Goal: Information Seeking & Learning: Learn about a topic

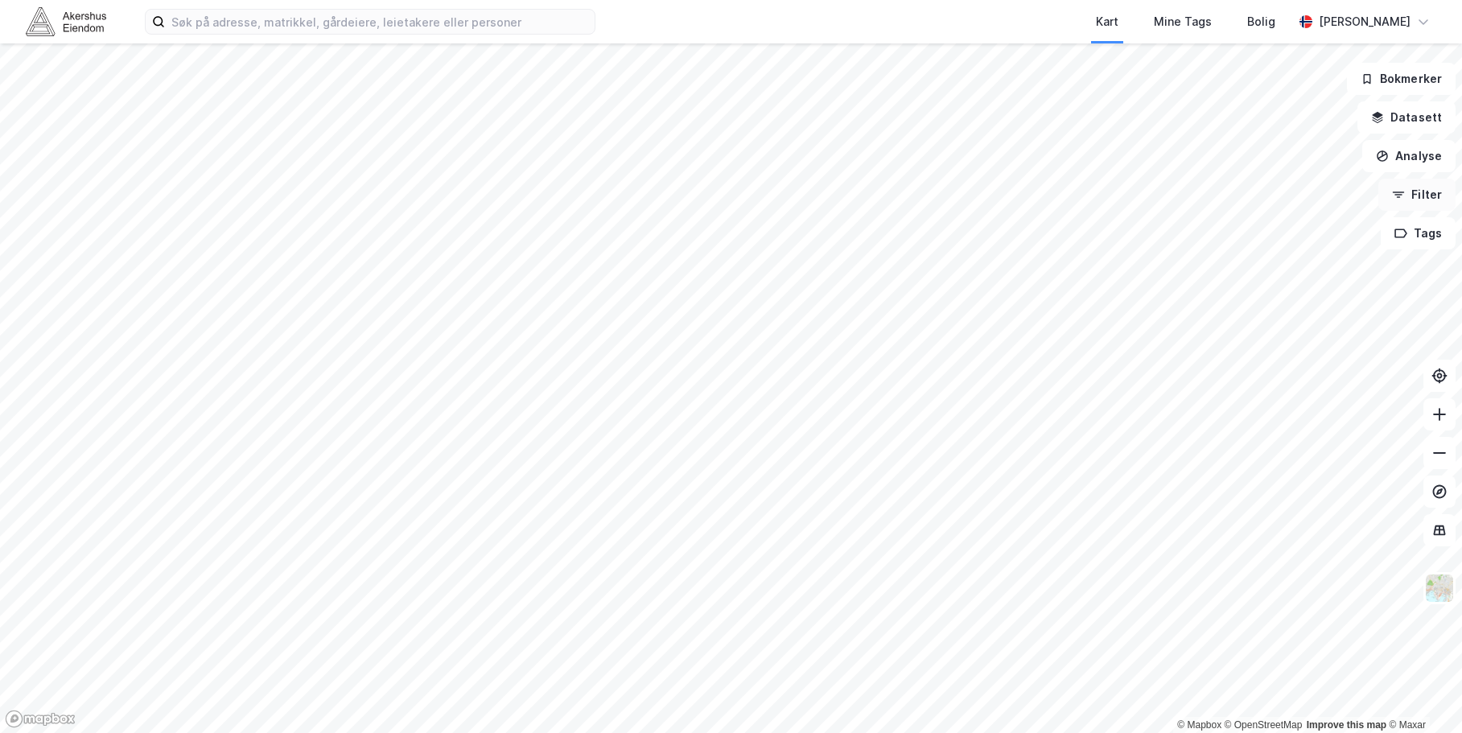
click at [1427, 188] on button "Filter" at bounding box center [1417, 195] width 77 height 32
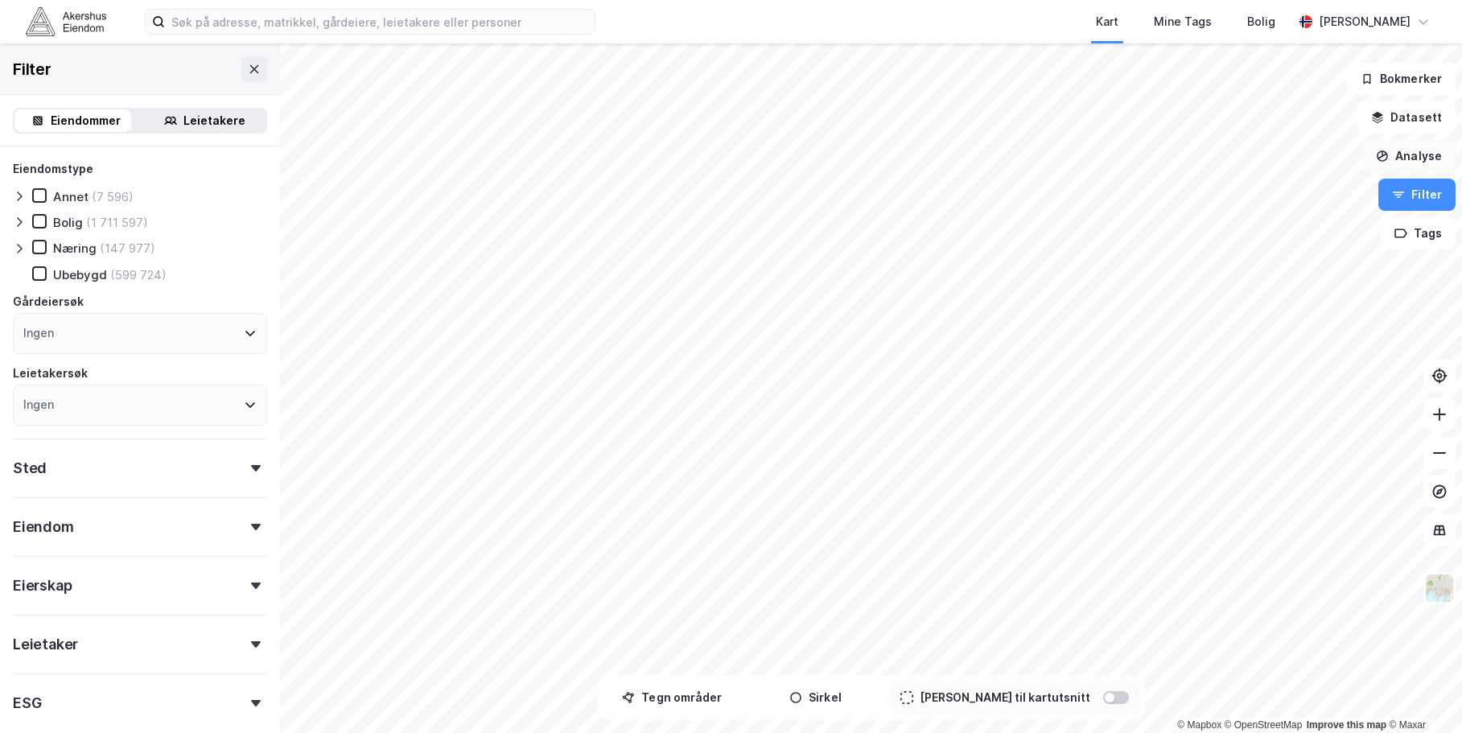
click at [1420, 150] on button "Analyse" at bounding box center [1408, 156] width 93 height 32
click at [1415, 118] on button "Datasett" at bounding box center [1407, 117] width 98 height 32
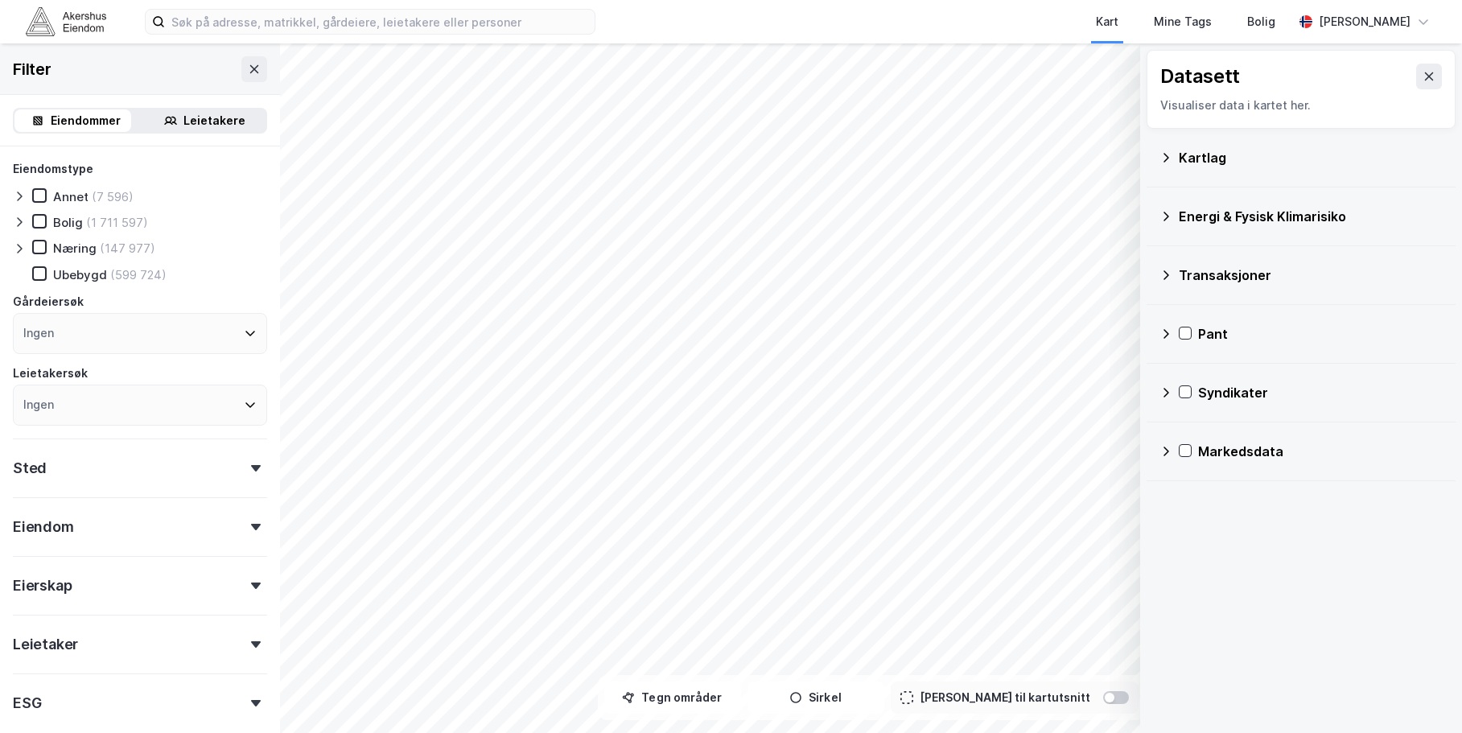
click at [1264, 135] on div "Kartlag" at bounding box center [1301, 158] width 309 height 59
click at [1259, 149] on div "Kartlag" at bounding box center [1311, 157] width 264 height 19
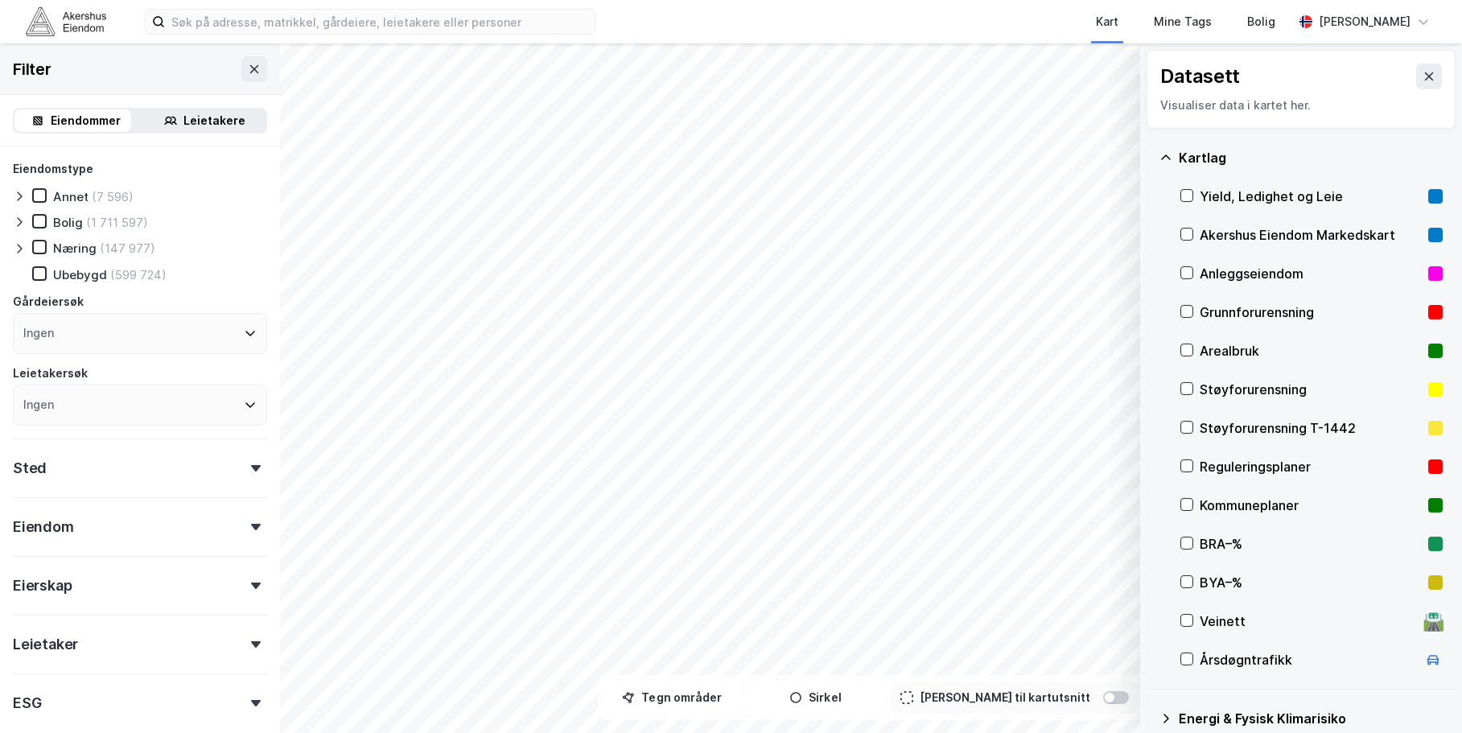
click at [1255, 230] on div "Akershus Eiendom Markedskart" at bounding box center [1311, 234] width 222 height 19
click at [1423, 77] on icon at bounding box center [1429, 76] width 13 height 13
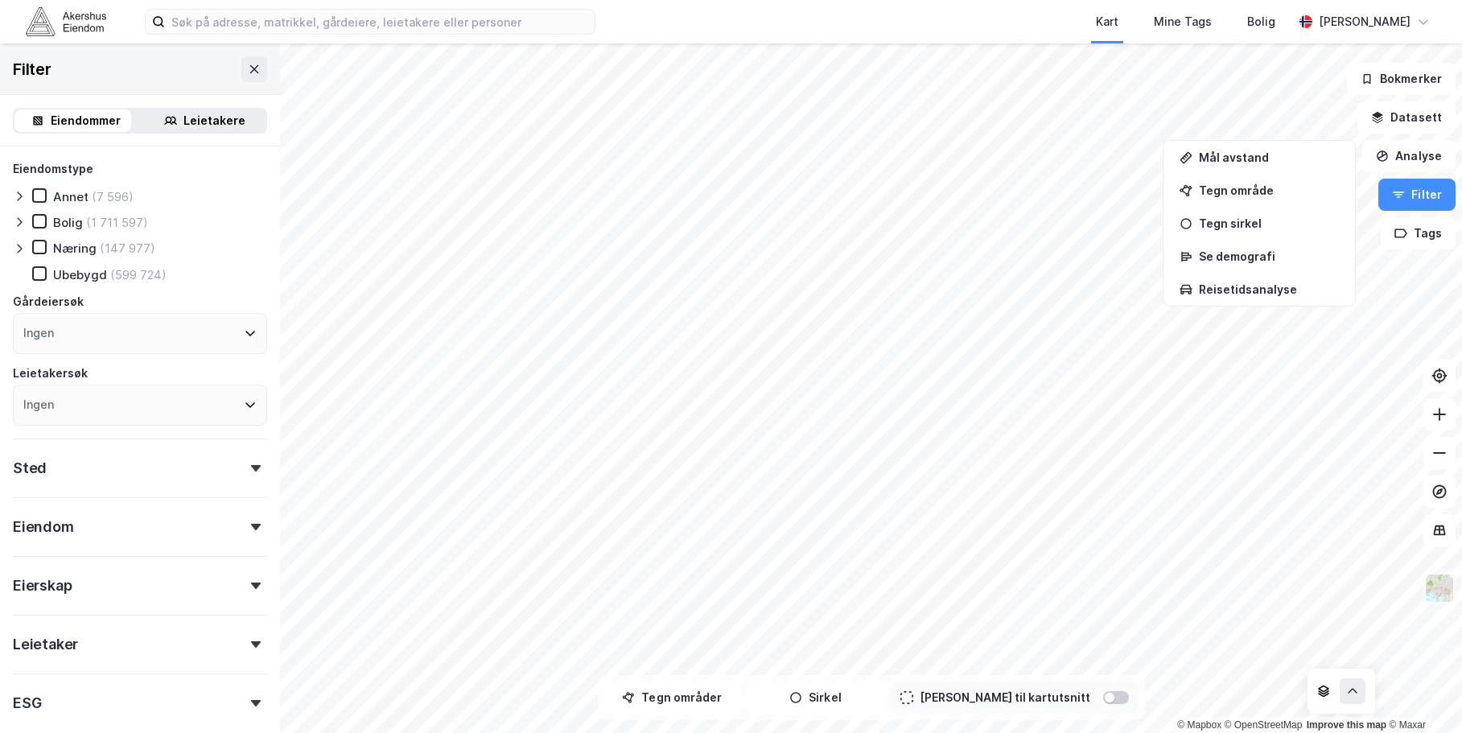
click at [1449, 589] on img at bounding box center [1439, 588] width 31 height 31
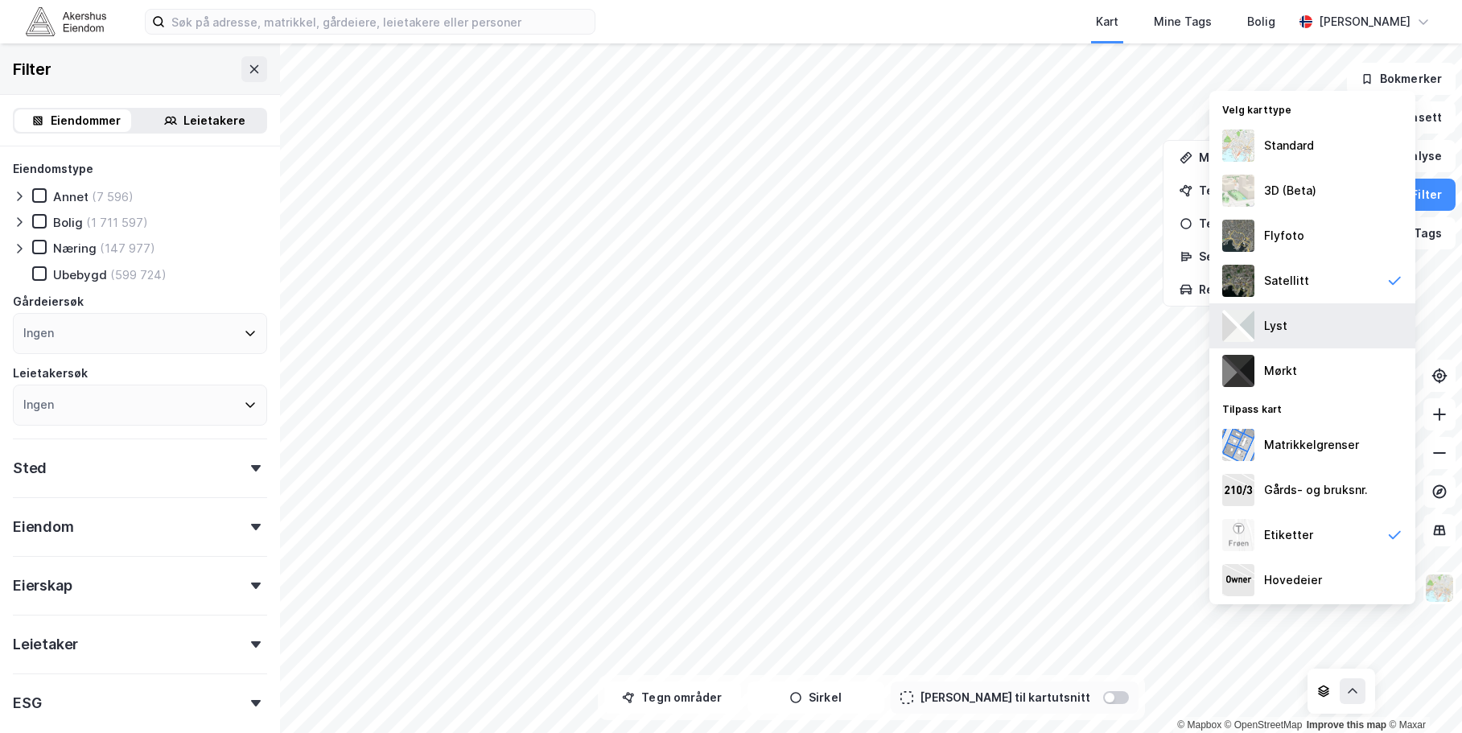
click at [1319, 329] on div "Lyst" at bounding box center [1313, 325] width 206 height 45
click at [621, 20] on div "Kart Mine Tags Bolig [PERSON_NAME]" at bounding box center [731, 21] width 1462 height 43
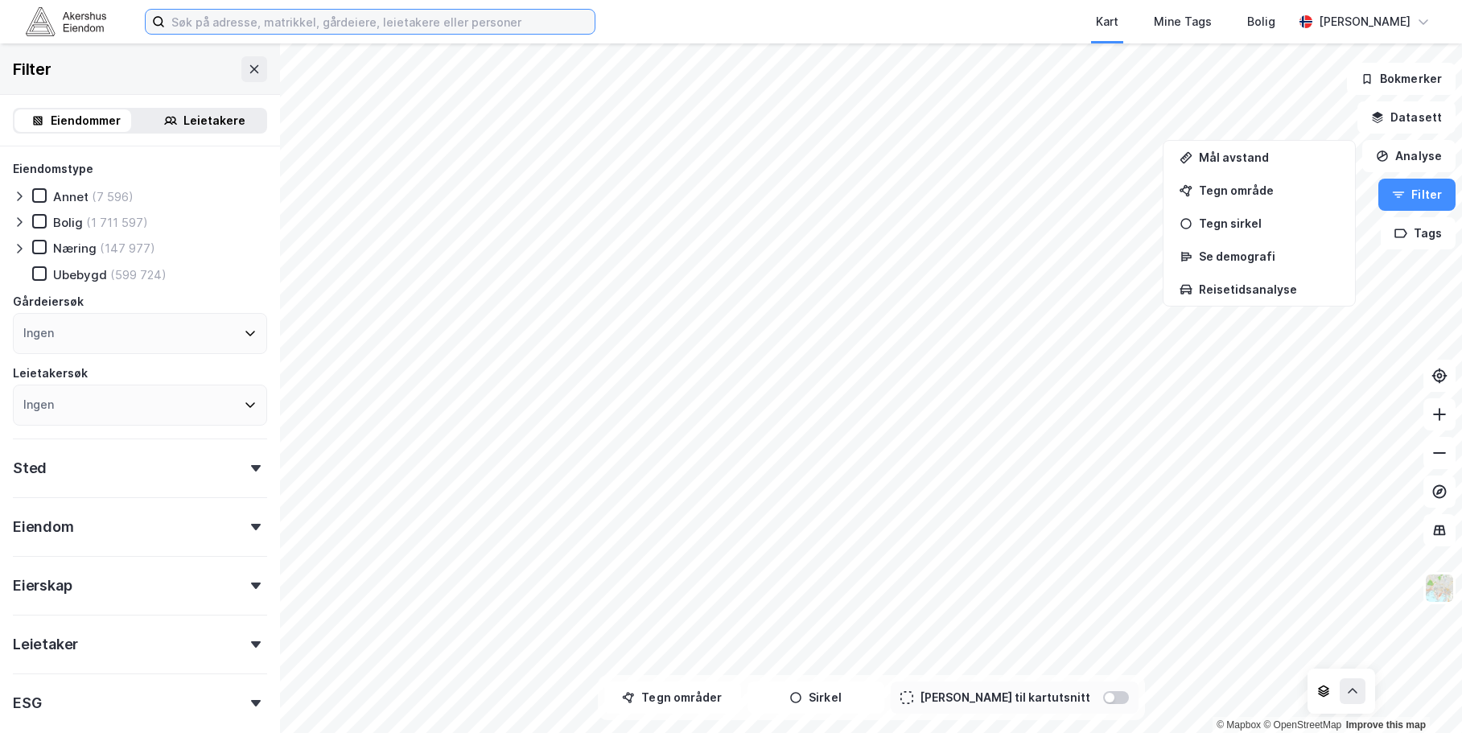
click at [240, 21] on input at bounding box center [380, 22] width 430 height 24
type input "r"
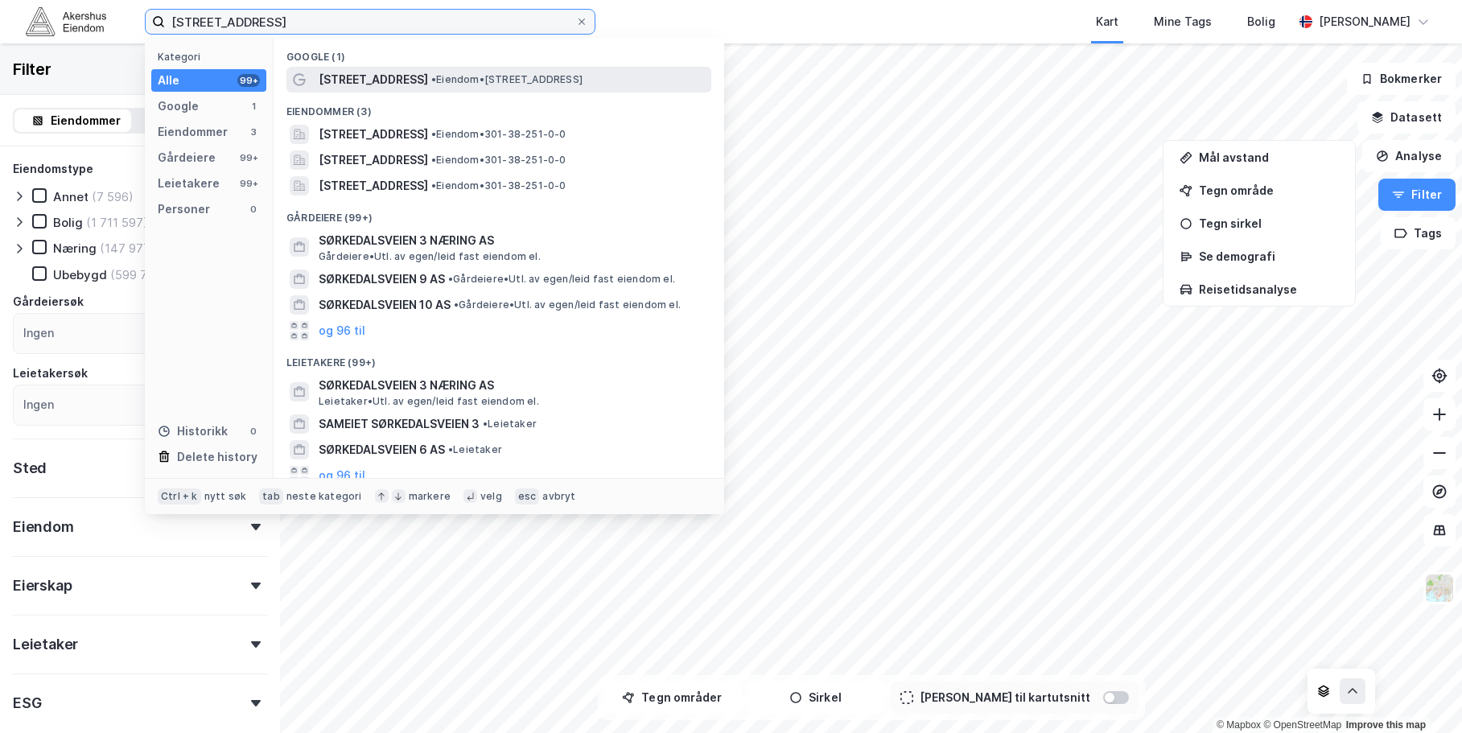
type input "[STREET_ADDRESS]"
click at [366, 76] on span "[STREET_ADDRESS]" at bounding box center [373, 79] width 109 height 19
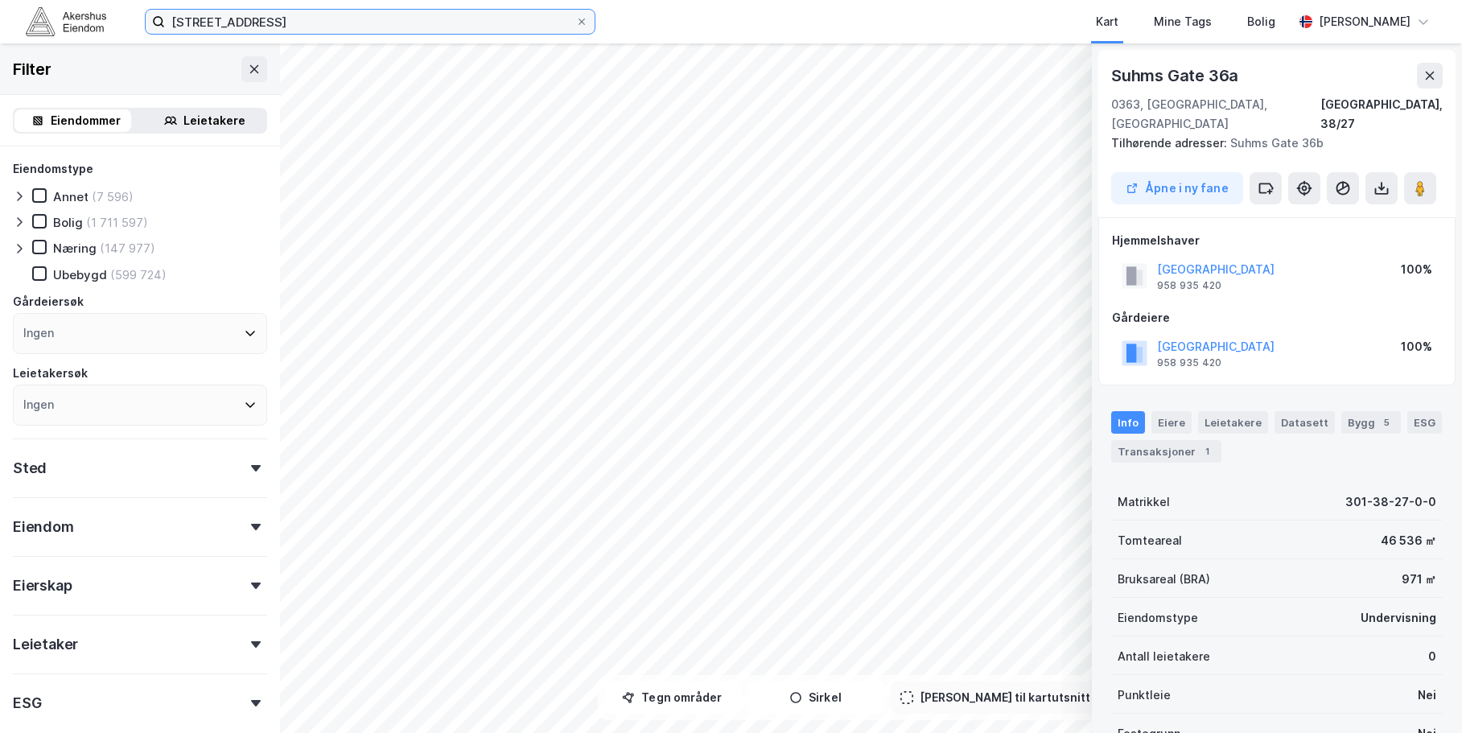
click at [280, 20] on input "[STREET_ADDRESS]" at bounding box center [370, 22] width 410 height 24
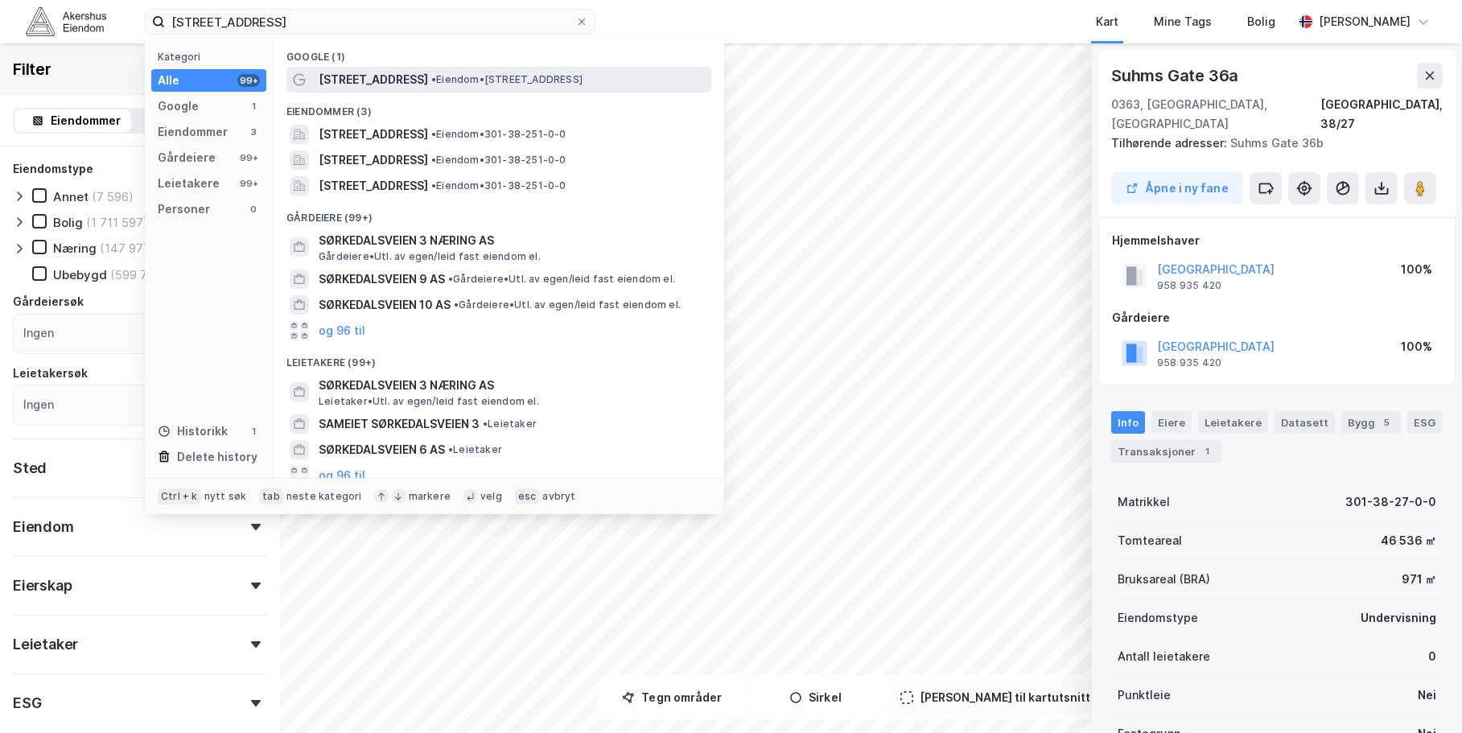
click at [369, 83] on span "[STREET_ADDRESS]" at bounding box center [373, 79] width 109 height 19
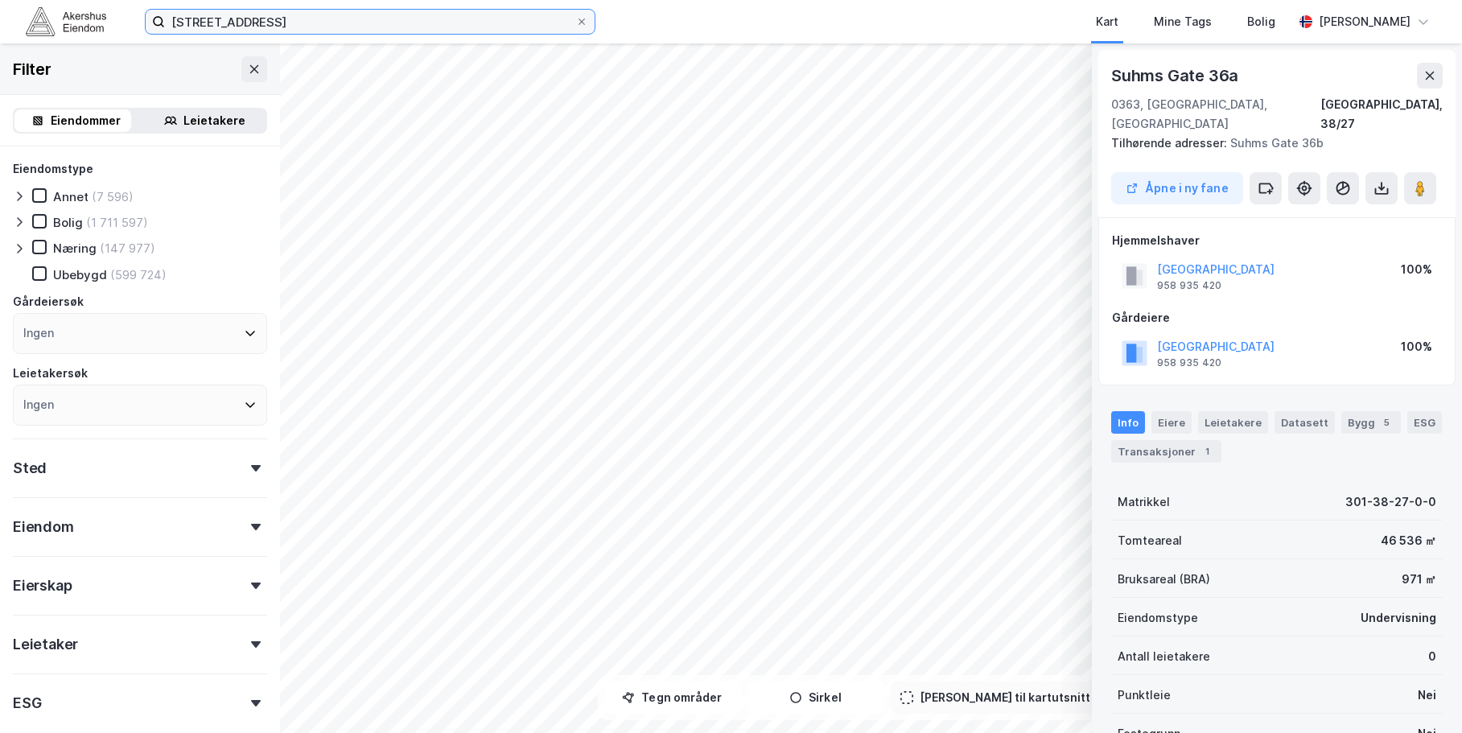
click at [329, 23] on input "[STREET_ADDRESS]" at bounding box center [370, 22] width 410 height 24
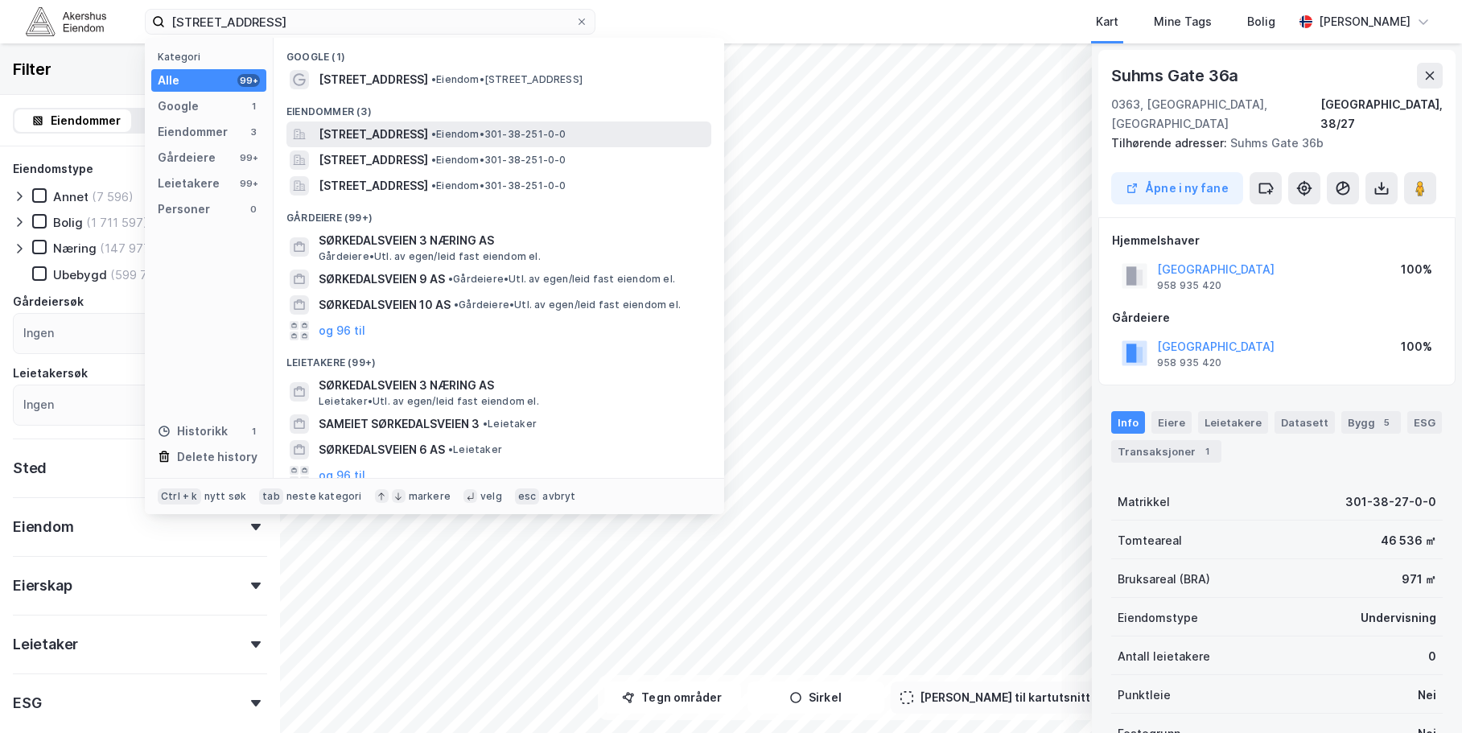
click at [330, 133] on span "[STREET_ADDRESS]" at bounding box center [373, 134] width 109 height 19
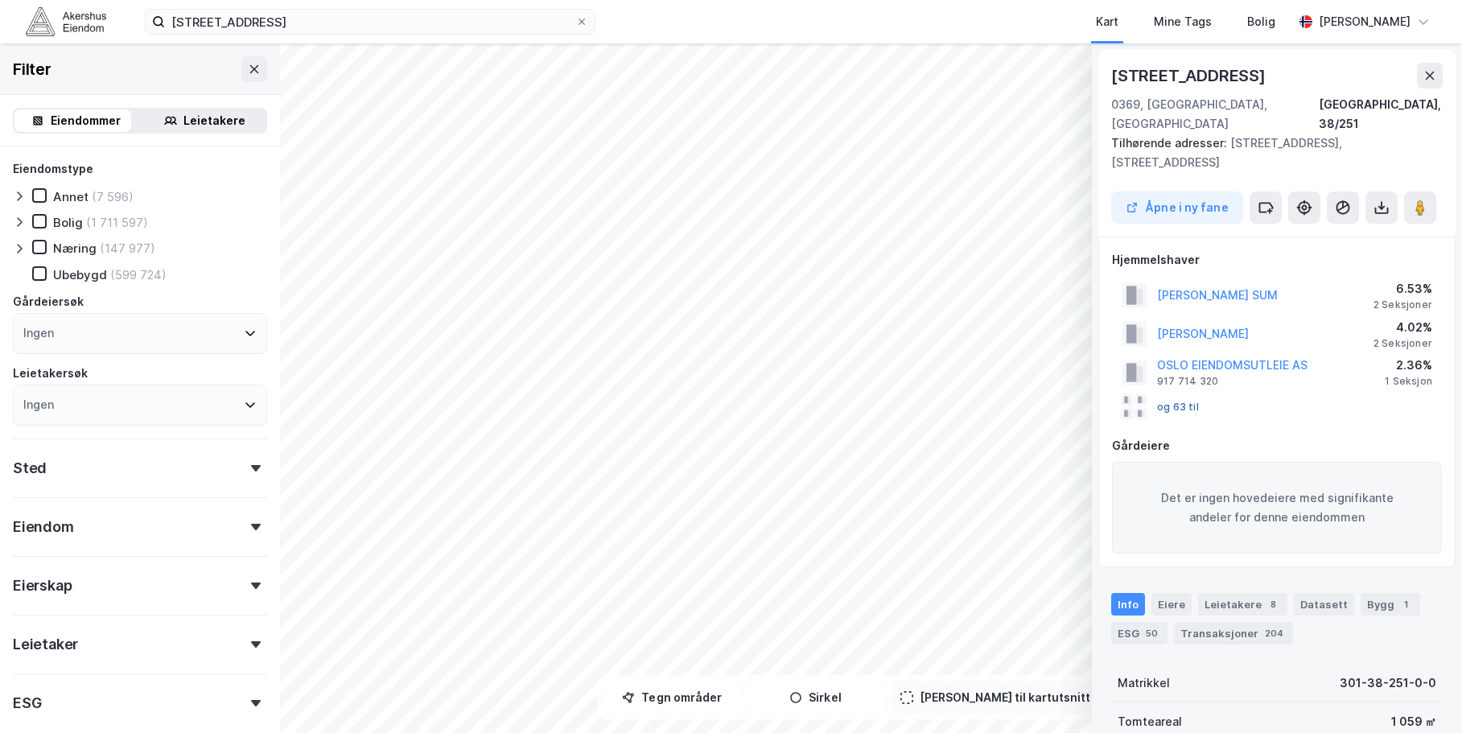
click at [0, 0] on button "og 63 til" at bounding box center [0, 0] width 0 height 0
click at [1428, 76] on icon at bounding box center [1430, 75] width 13 height 13
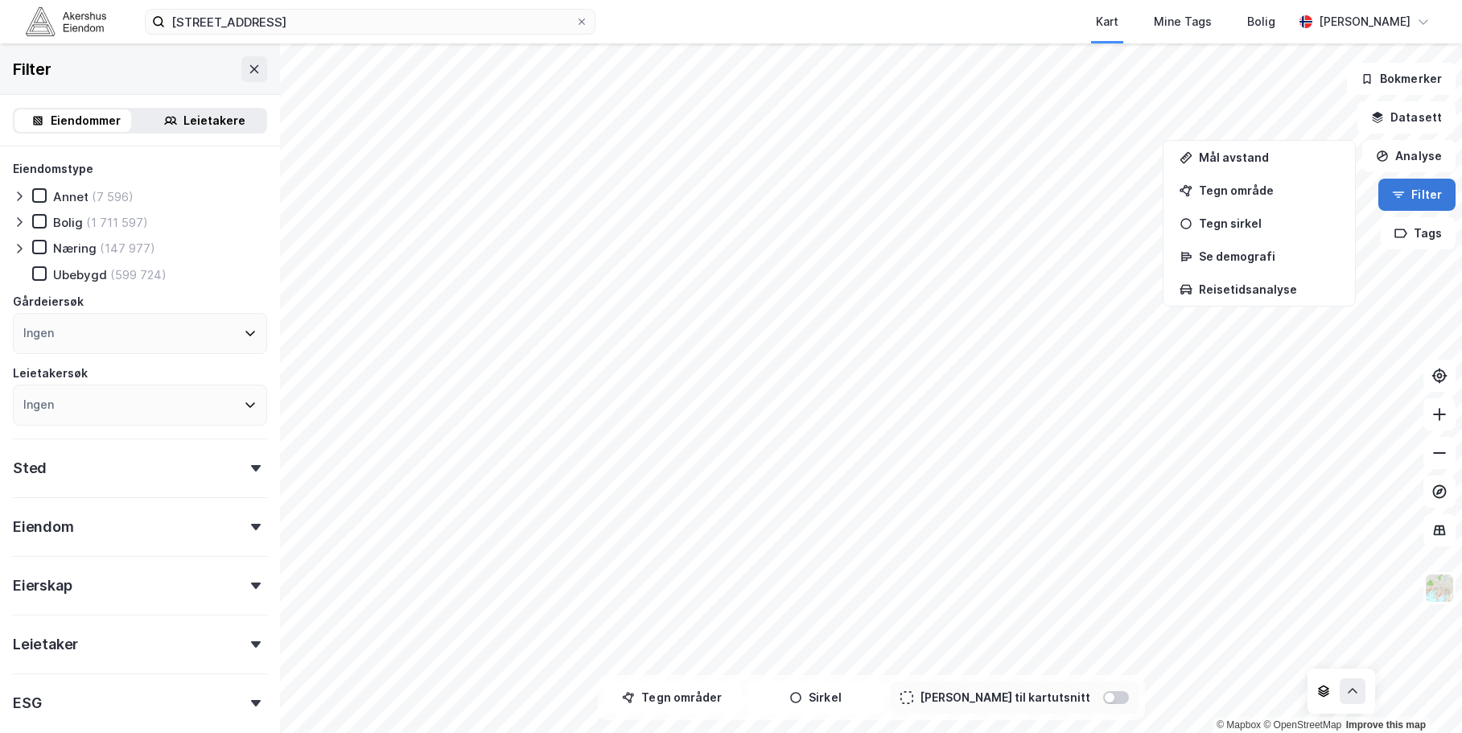
click at [1422, 200] on button "Filter" at bounding box center [1417, 195] width 77 height 32
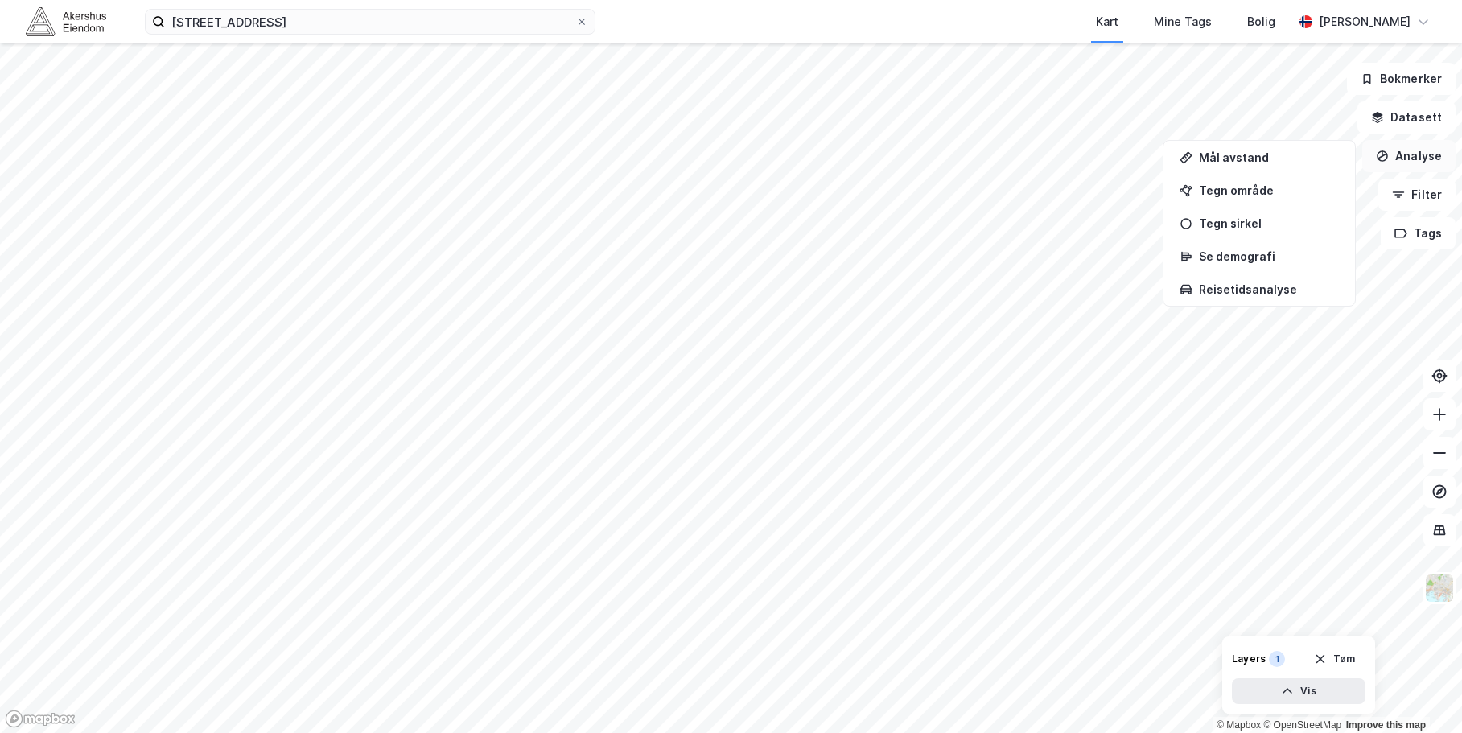
click at [1426, 150] on button "Analyse" at bounding box center [1408, 156] width 93 height 32
click at [1423, 154] on button "Analyse" at bounding box center [1408, 156] width 93 height 32
click at [1415, 111] on button "Datasett" at bounding box center [1407, 117] width 98 height 32
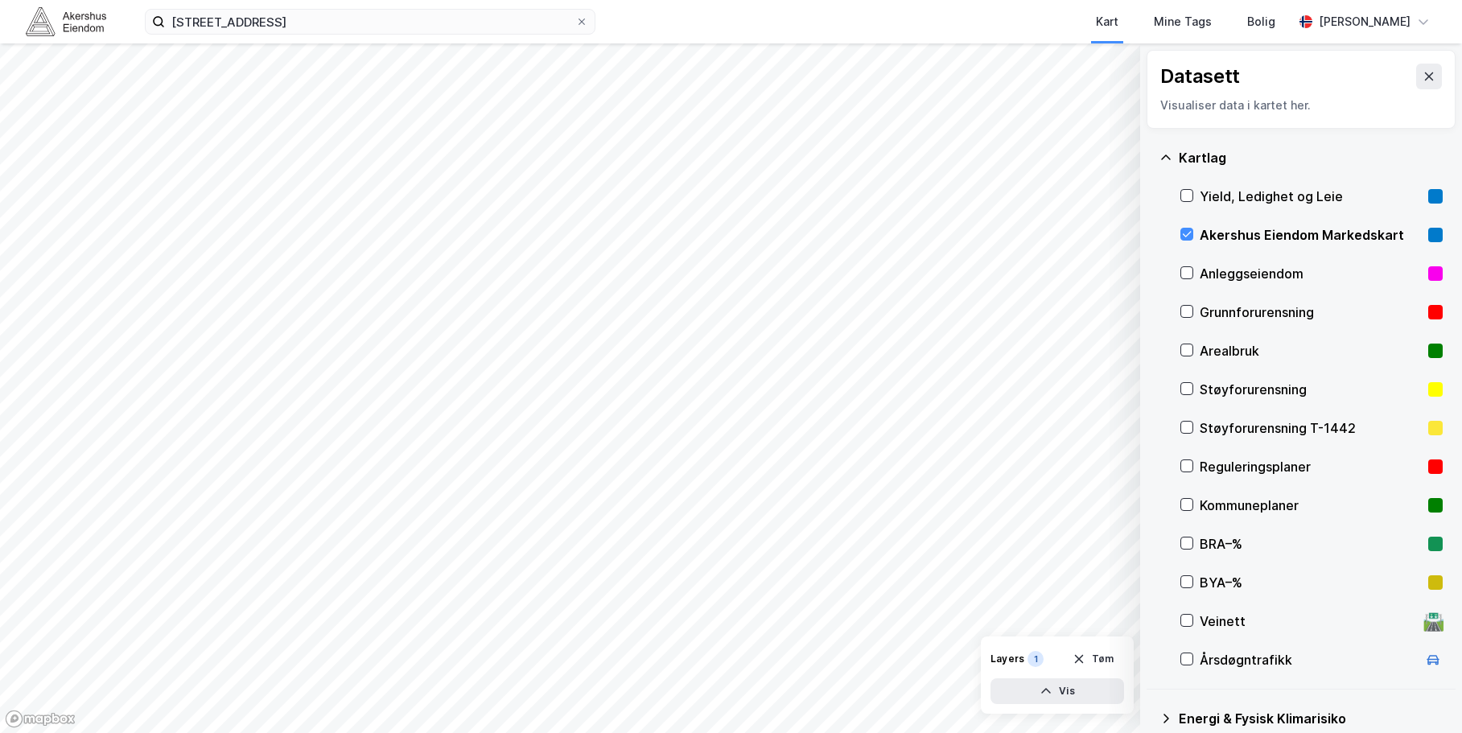
click at [1236, 229] on div "Akershus Eiendom Markedskart" at bounding box center [1311, 234] width 222 height 19
click at [1423, 79] on icon at bounding box center [1429, 76] width 13 height 13
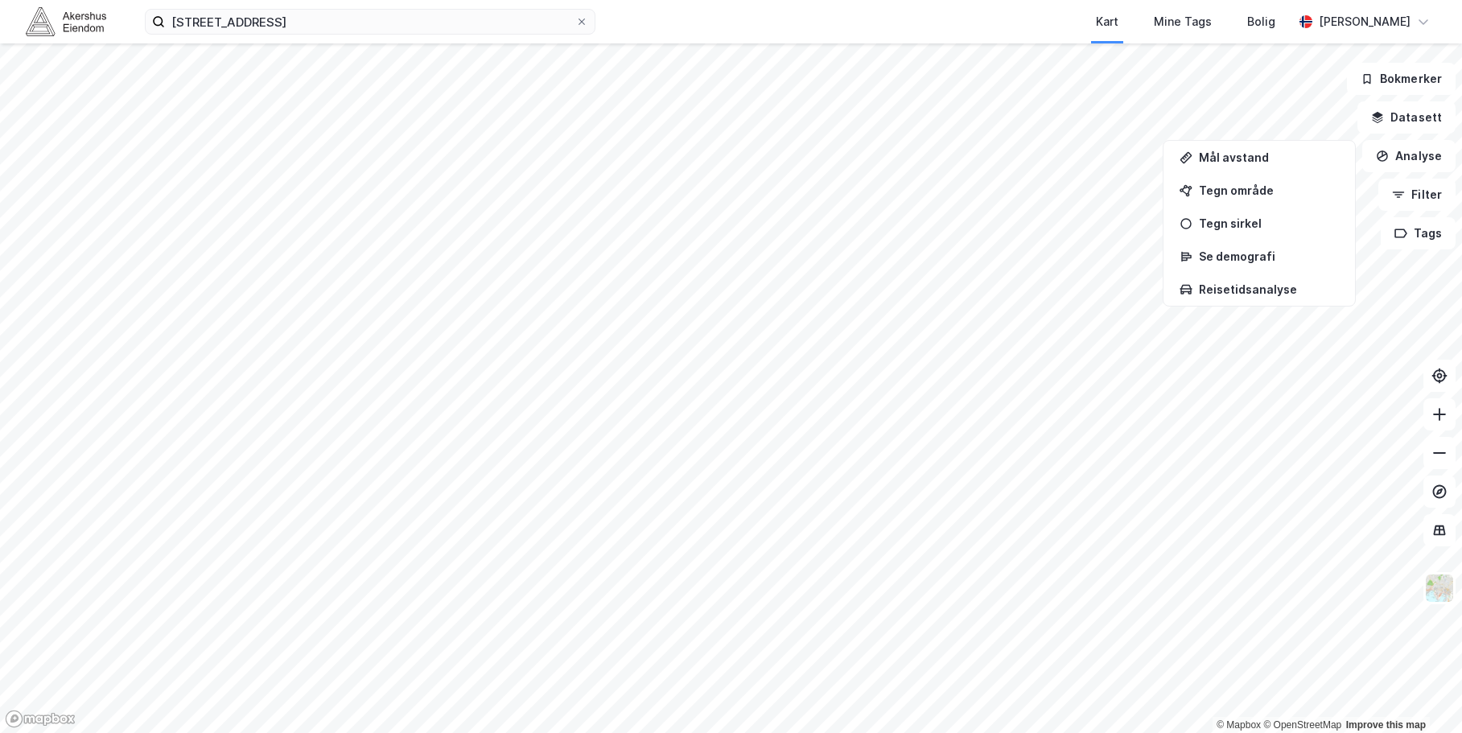
click at [377, 36] on div "[STREET_ADDRESS] Kart Mine Tags Bolig [PERSON_NAME]" at bounding box center [731, 21] width 1462 height 43
click at [321, 25] on input "[STREET_ADDRESS]" at bounding box center [370, 22] width 410 height 24
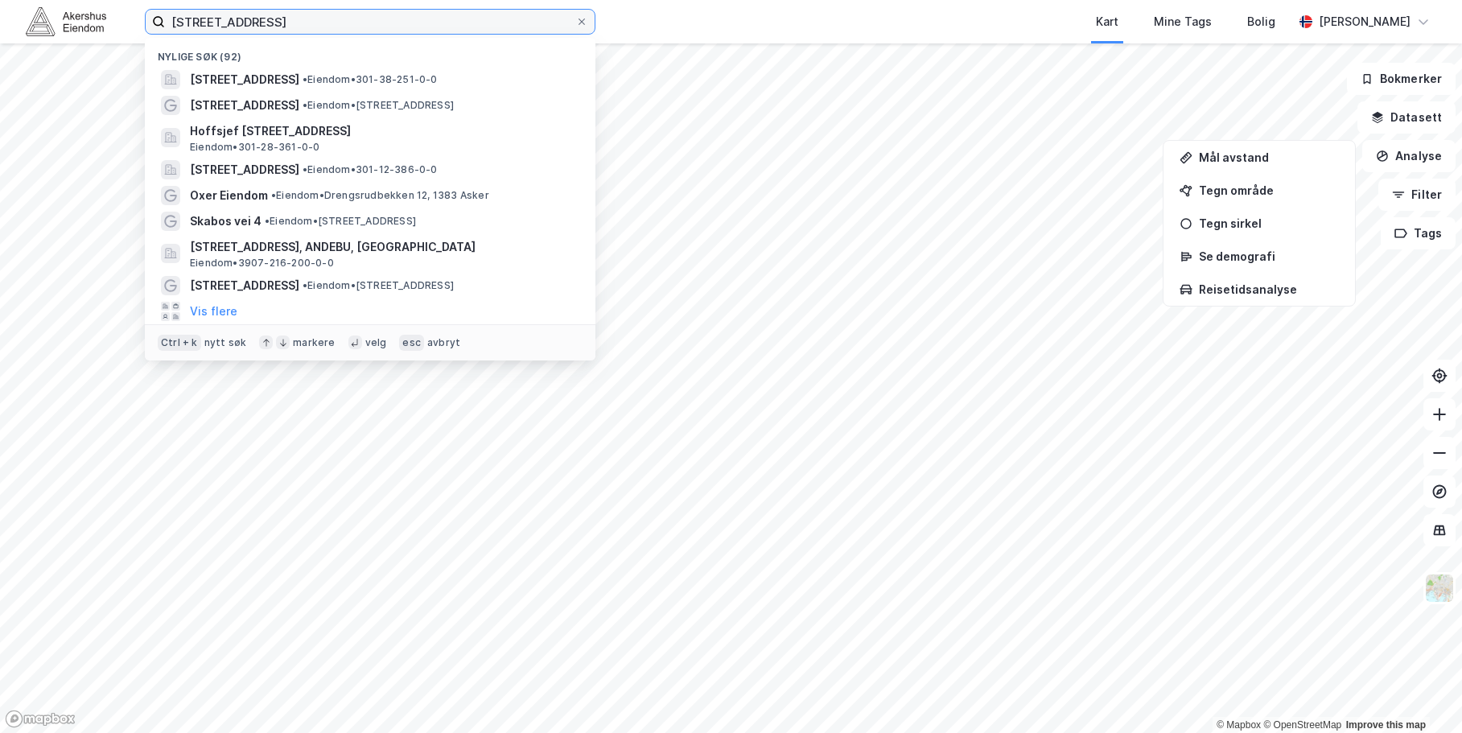
drag, startPoint x: 311, startPoint y: 23, endPoint x: 112, endPoint y: 28, distance: 198.9
click at [112, 28] on div "sørkedalsveien 3 Nylige søk (92) [STREET_ADDRESS] • Eiendom • 301-38-251-0-0 [S…" at bounding box center [731, 21] width 1462 height 43
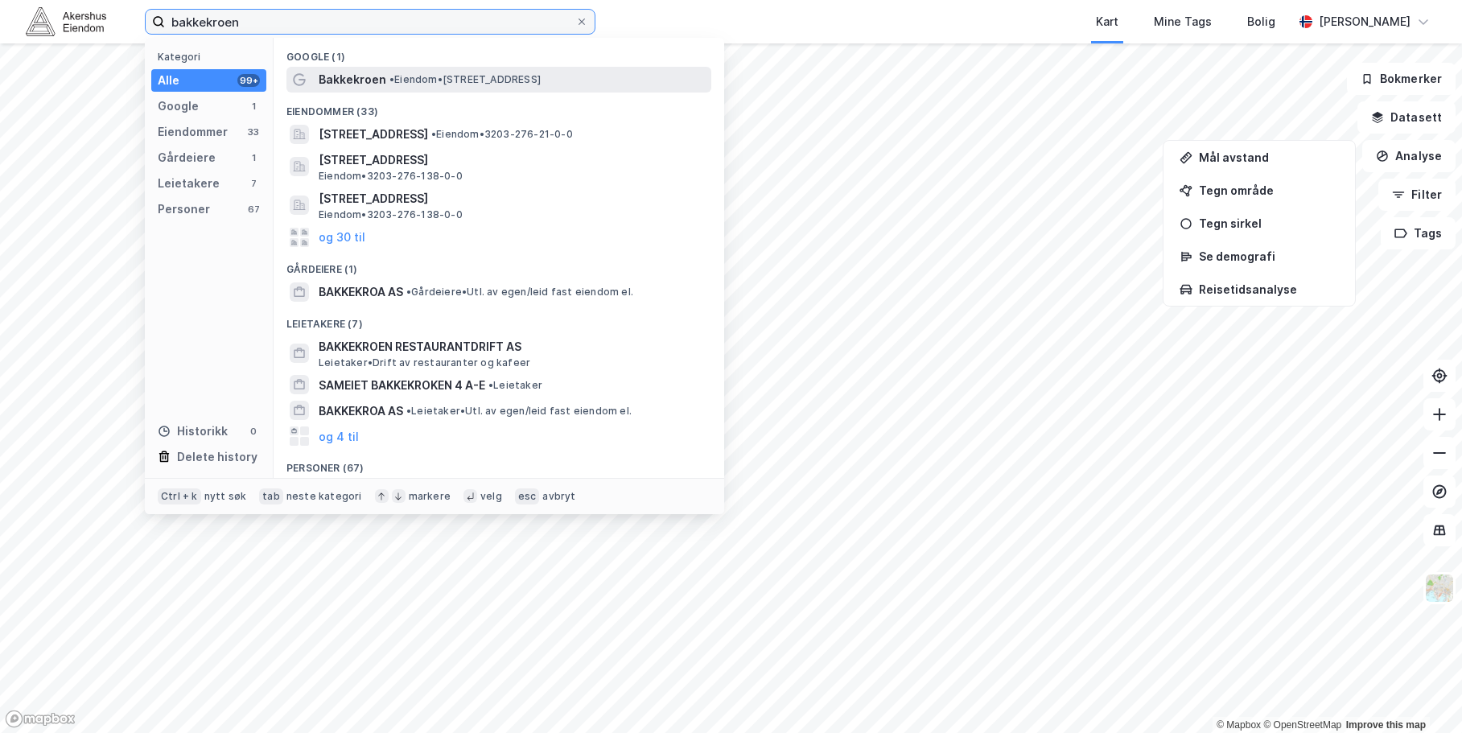
type input "bakkekroen"
click at [406, 84] on span "• Eiendom • [STREET_ADDRESS]" at bounding box center [464, 79] width 151 height 13
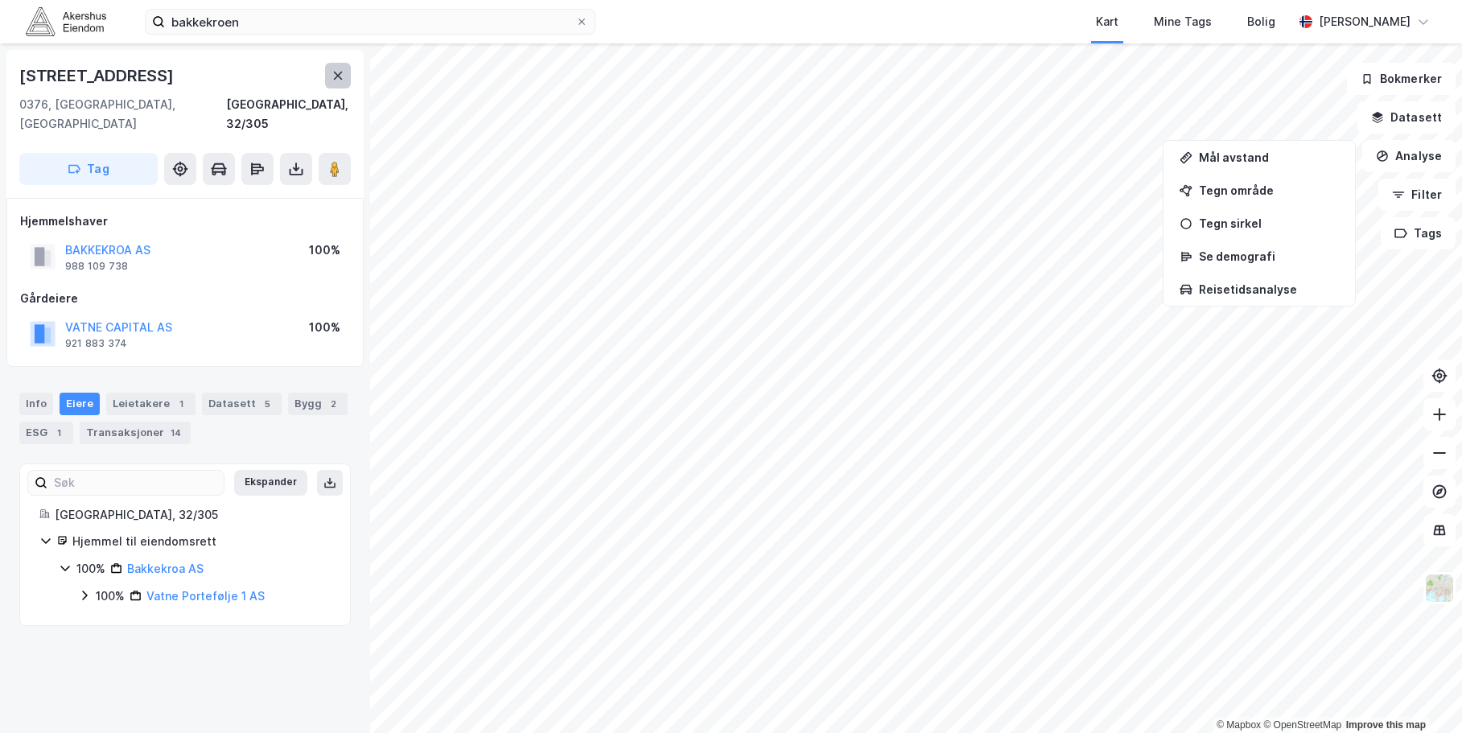
click at [344, 79] on icon at bounding box center [338, 75] width 13 height 13
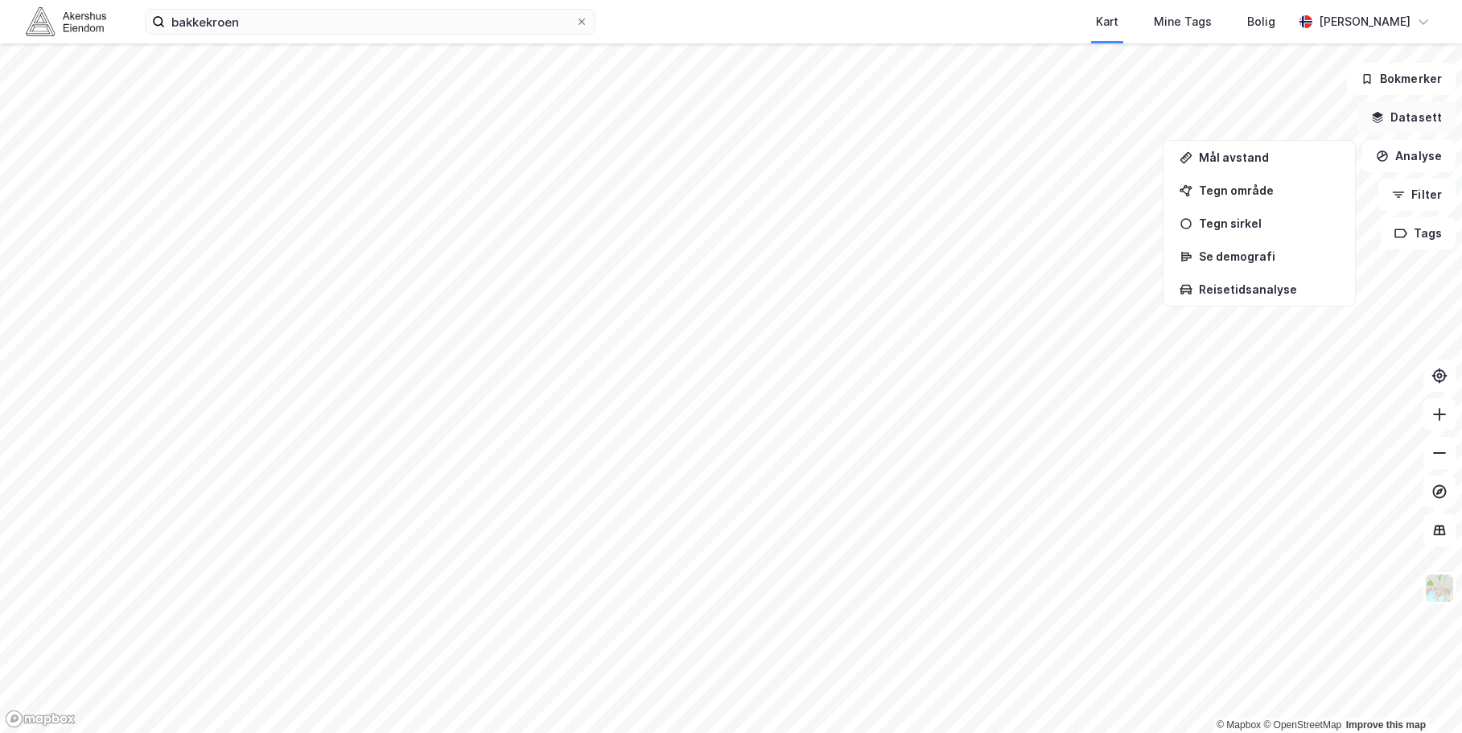
click at [1412, 121] on button "Datasett" at bounding box center [1407, 117] width 98 height 32
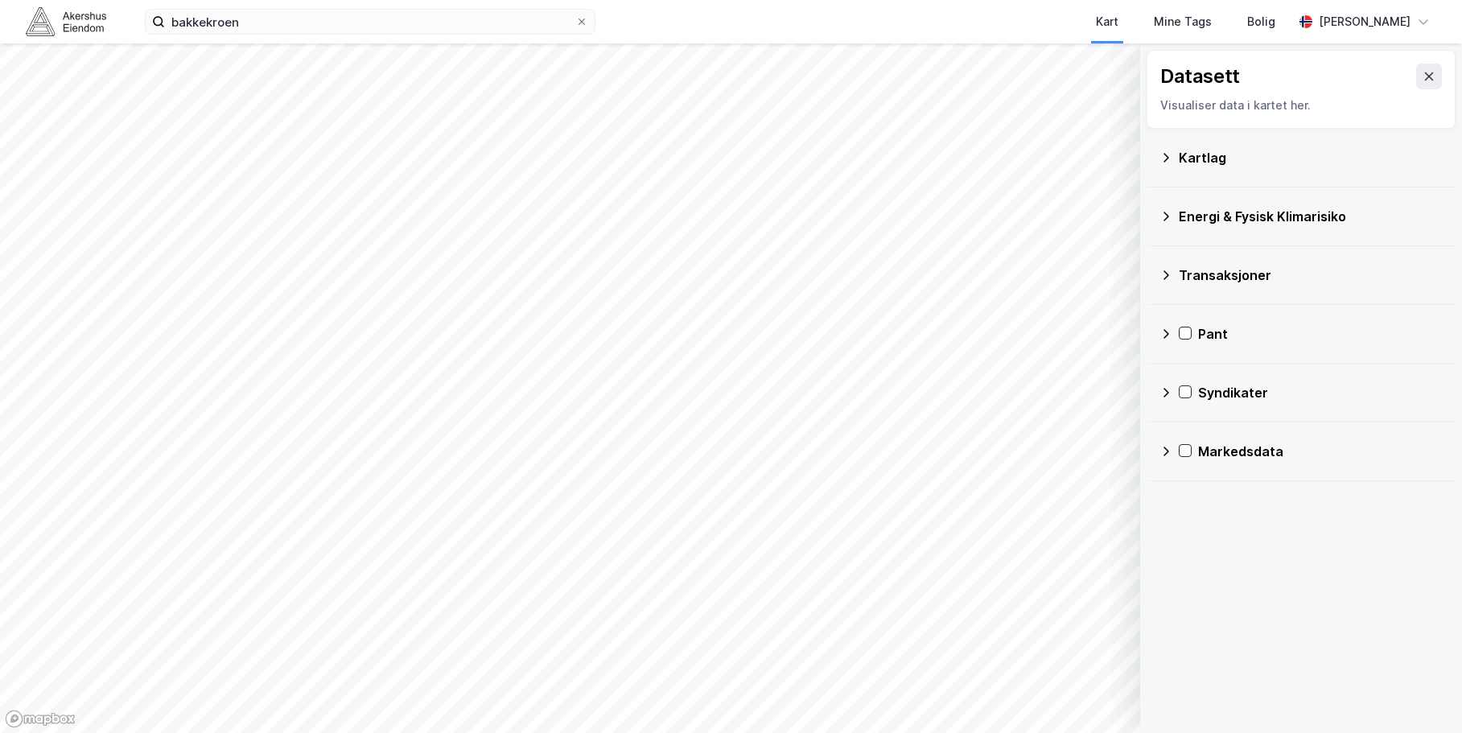
click at [1161, 154] on icon at bounding box center [1166, 157] width 13 height 13
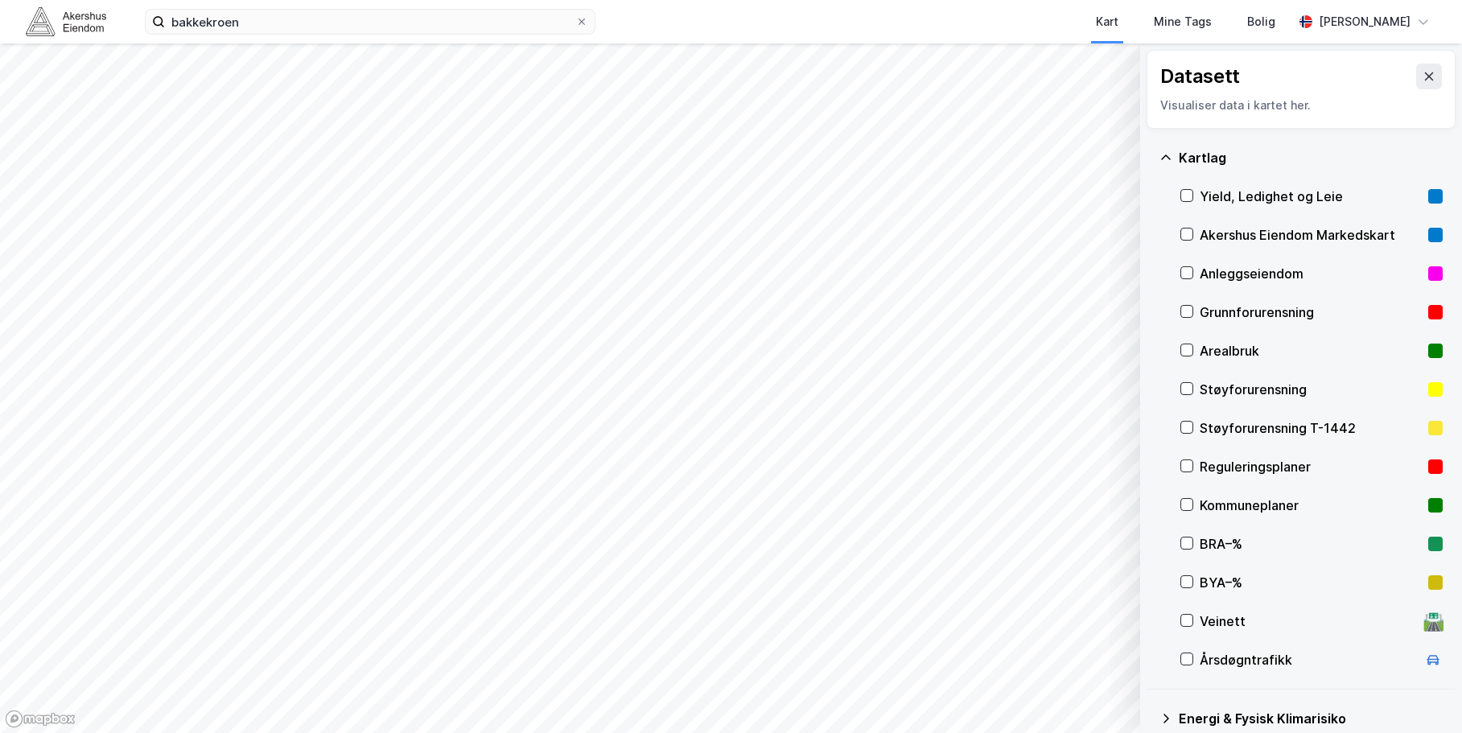
click at [1213, 235] on div "Akershus Eiendom Markedskart" at bounding box center [1311, 234] width 222 height 19
click at [1423, 71] on icon at bounding box center [1429, 76] width 13 height 13
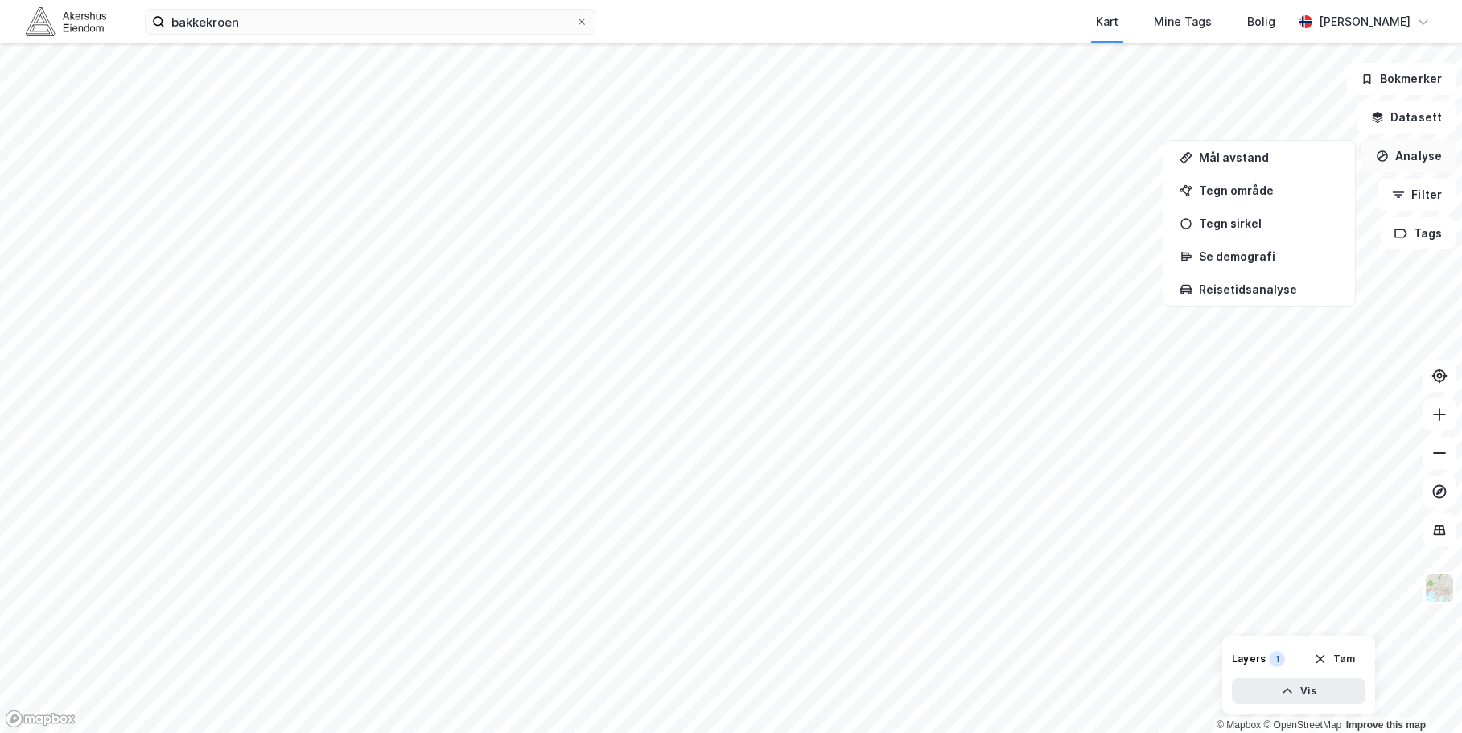
click at [1437, 161] on button "Analyse" at bounding box center [1408, 156] width 93 height 32
click at [1428, 123] on button "Datasett" at bounding box center [1407, 117] width 98 height 32
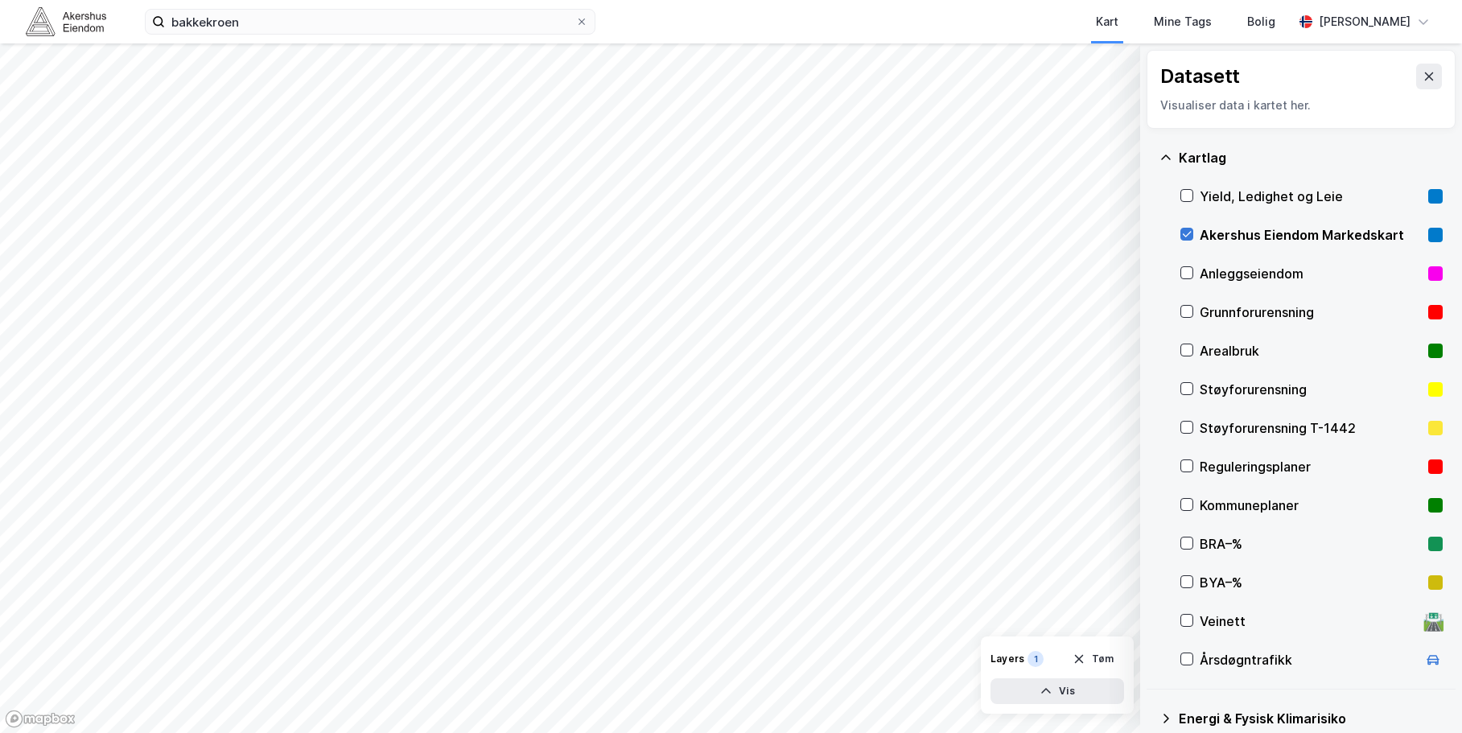
click at [1189, 238] on icon at bounding box center [1186, 234] width 11 height 11
click at [1425, 77] on icon at bounding box center [1429, 76] width 9 height 8
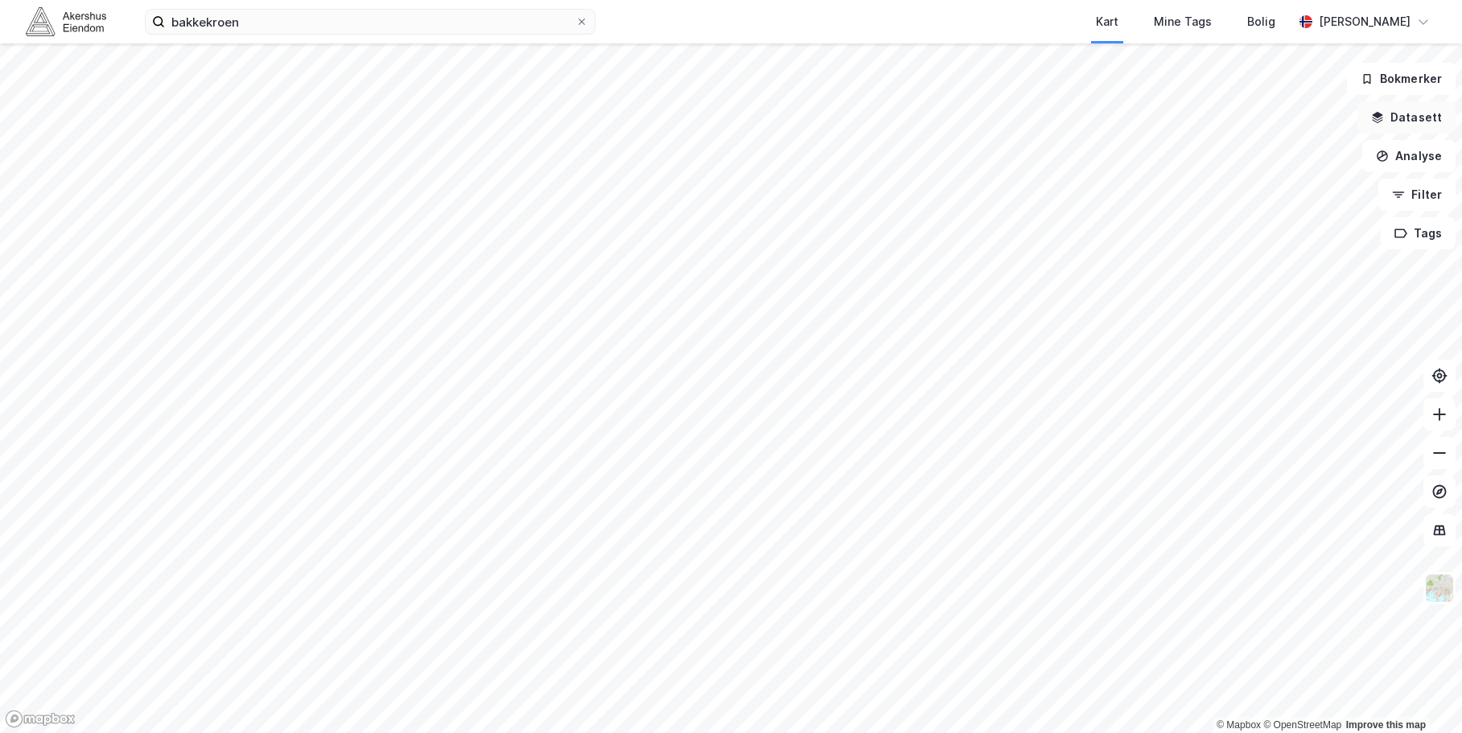
click at [1424, 126] on button "Datasett" at bounding box center [1407, 117] width 98 height 32
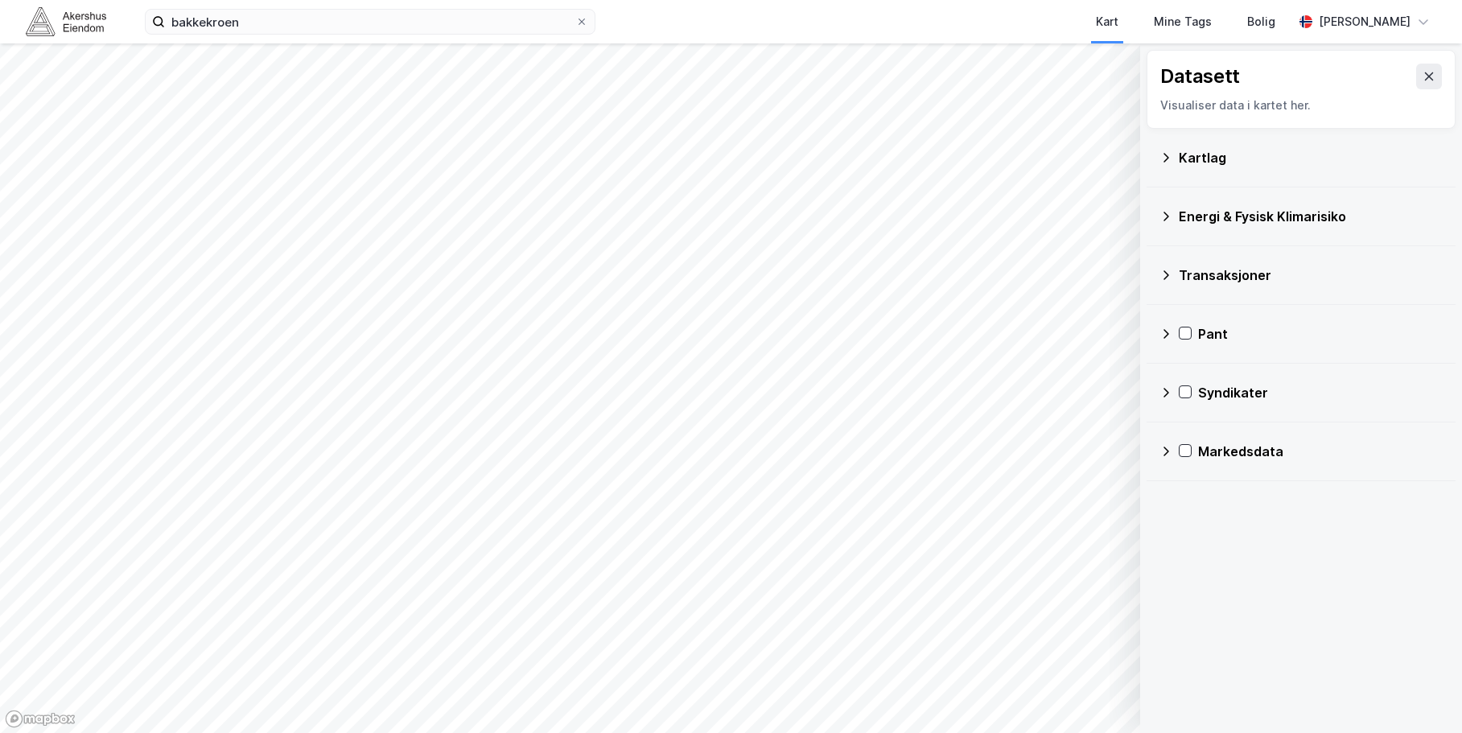
click at [1160, 156] on icon at bounding box center [1166, 157] width 13 height 13
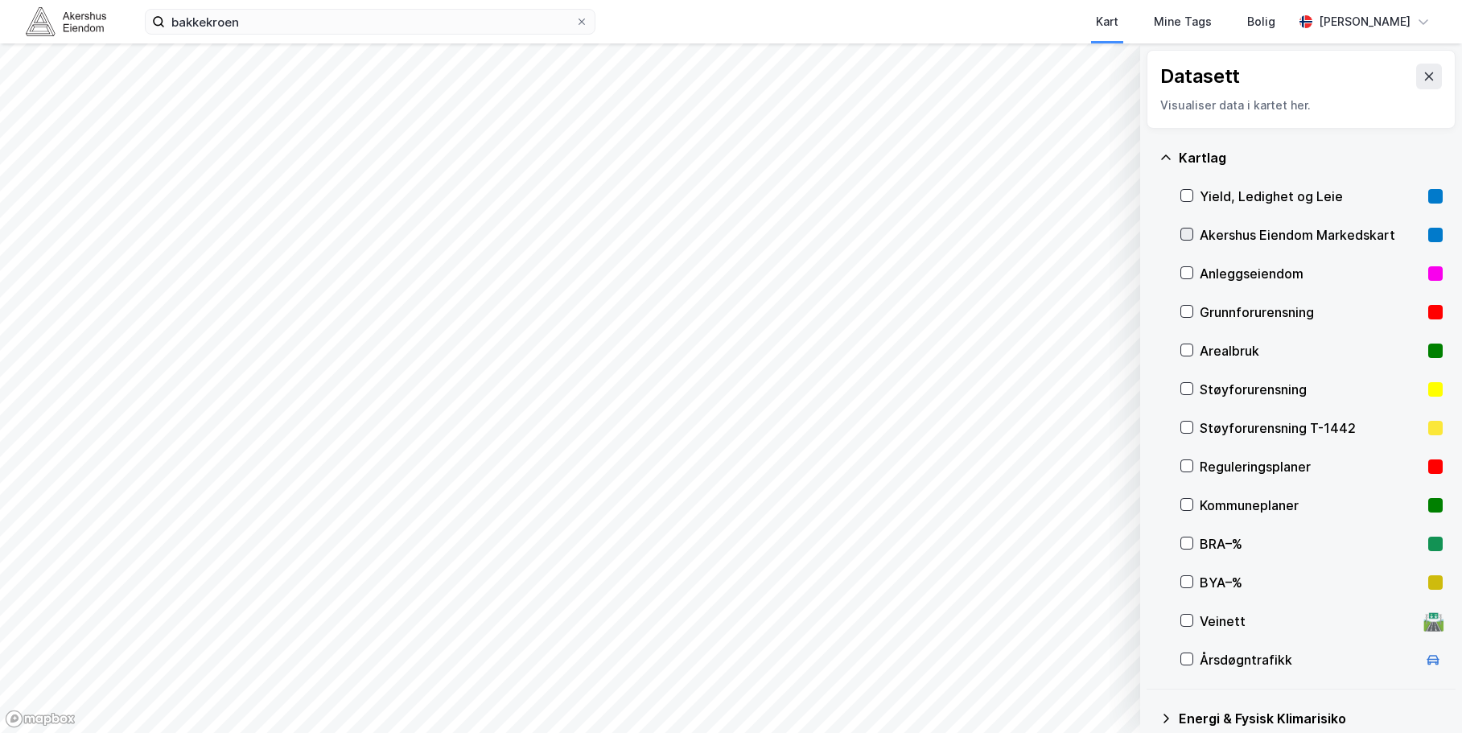
click at [1184, 237] on icon at bounding box center [1186, 234] width 11 height 11
click at [1423, 72] on icon at bounding box center [1429, 76] width 13 height 13
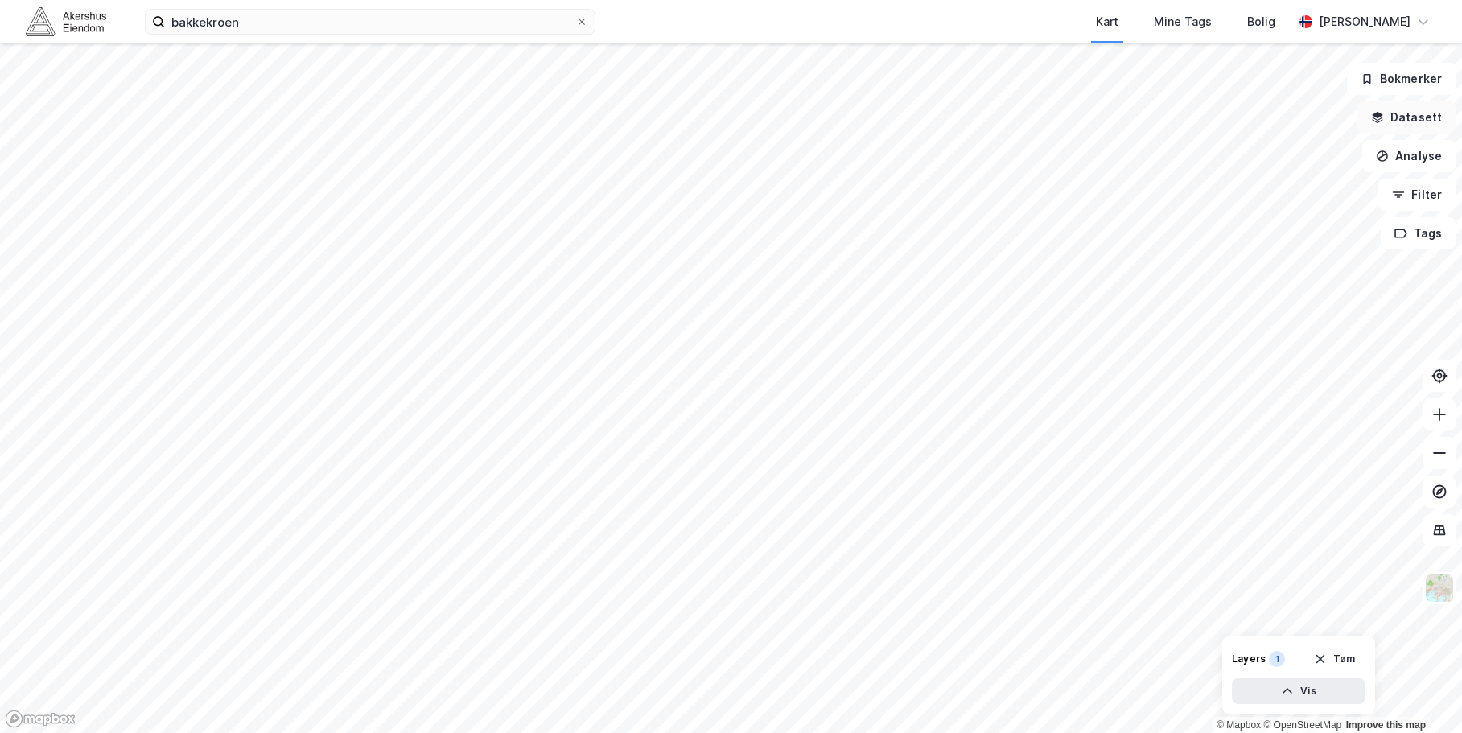
click at [1408, 121] on button "Datasett" at bounding box center [1407, 117] width 98 height 32
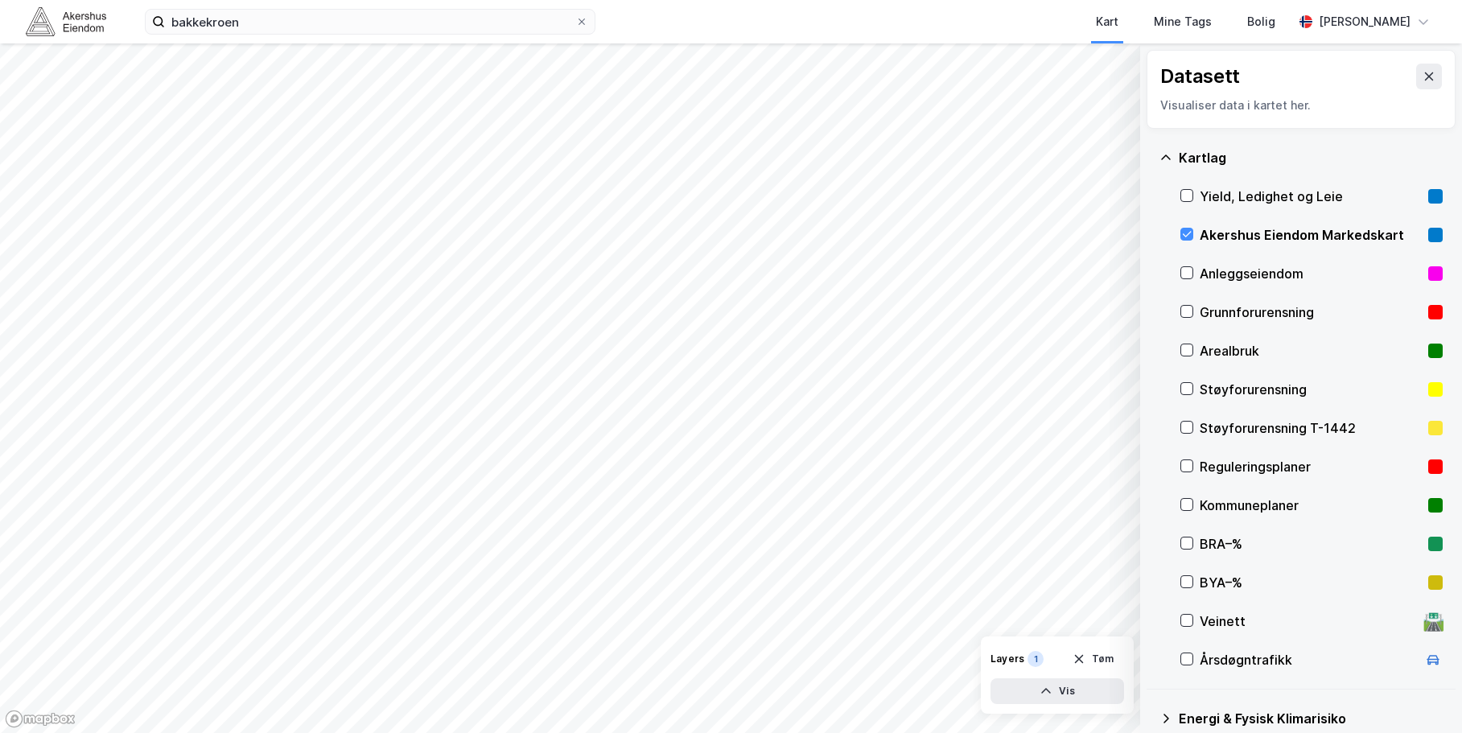
click at [1239, 233] on div "Akershus Eiendom Markedskart" at bounding box center [1311, 234] width 222 height 19
click at [1424, 74] on button at bounding box center [1429, 77] width 26 height 26
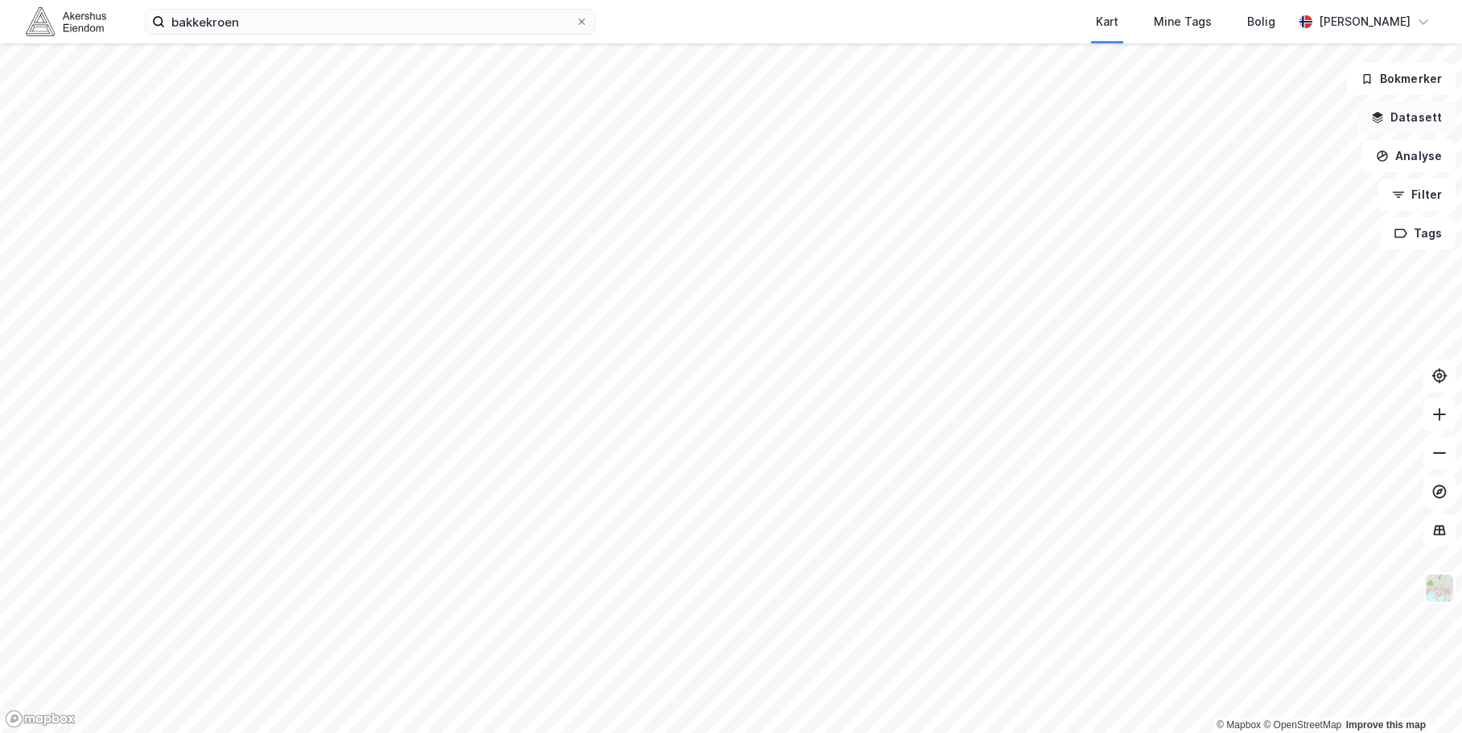
click at [1419, 124] on button "Datasett" at bounding box center [1407, 117] width 98 height 32
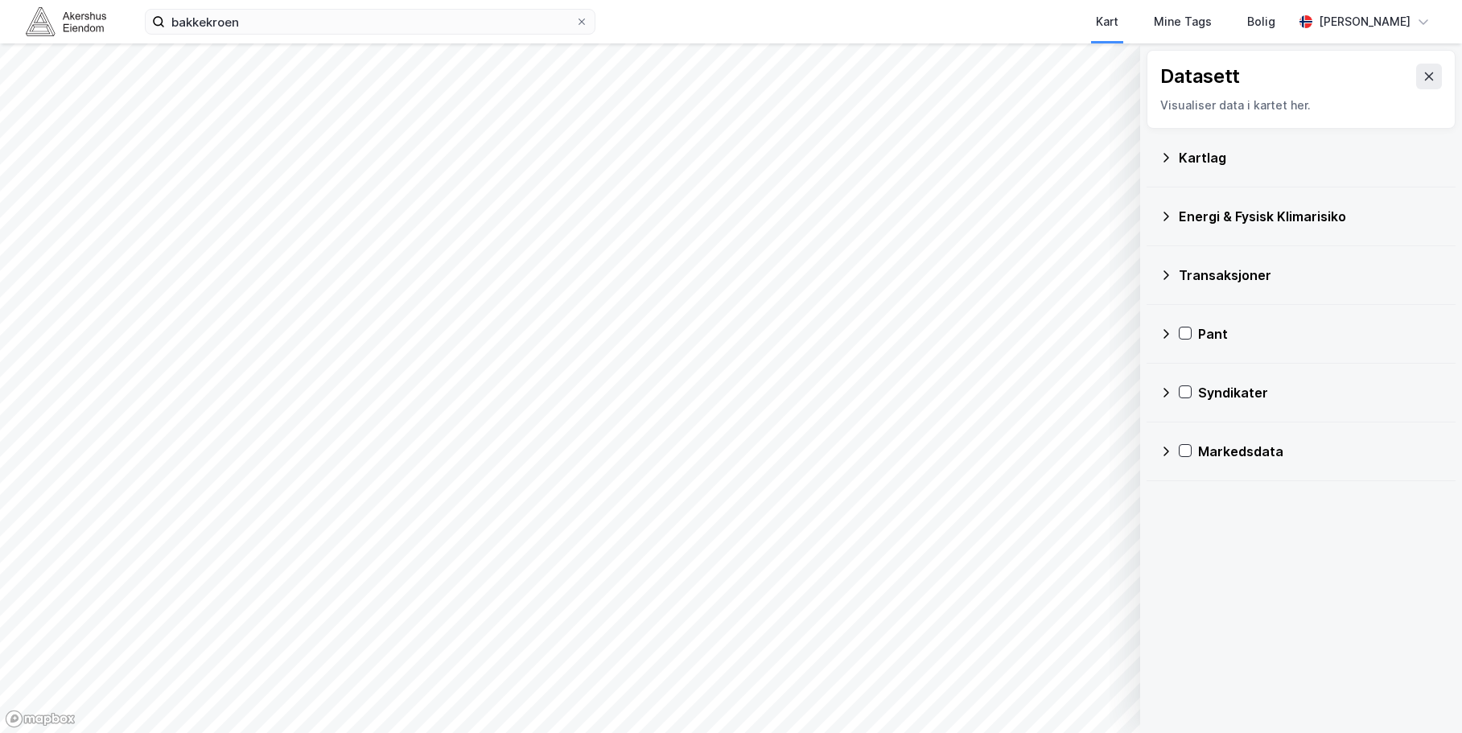
click at [1195, 157] on div "Kartlag" at bounding box center [1311, 157] width 264 height 19
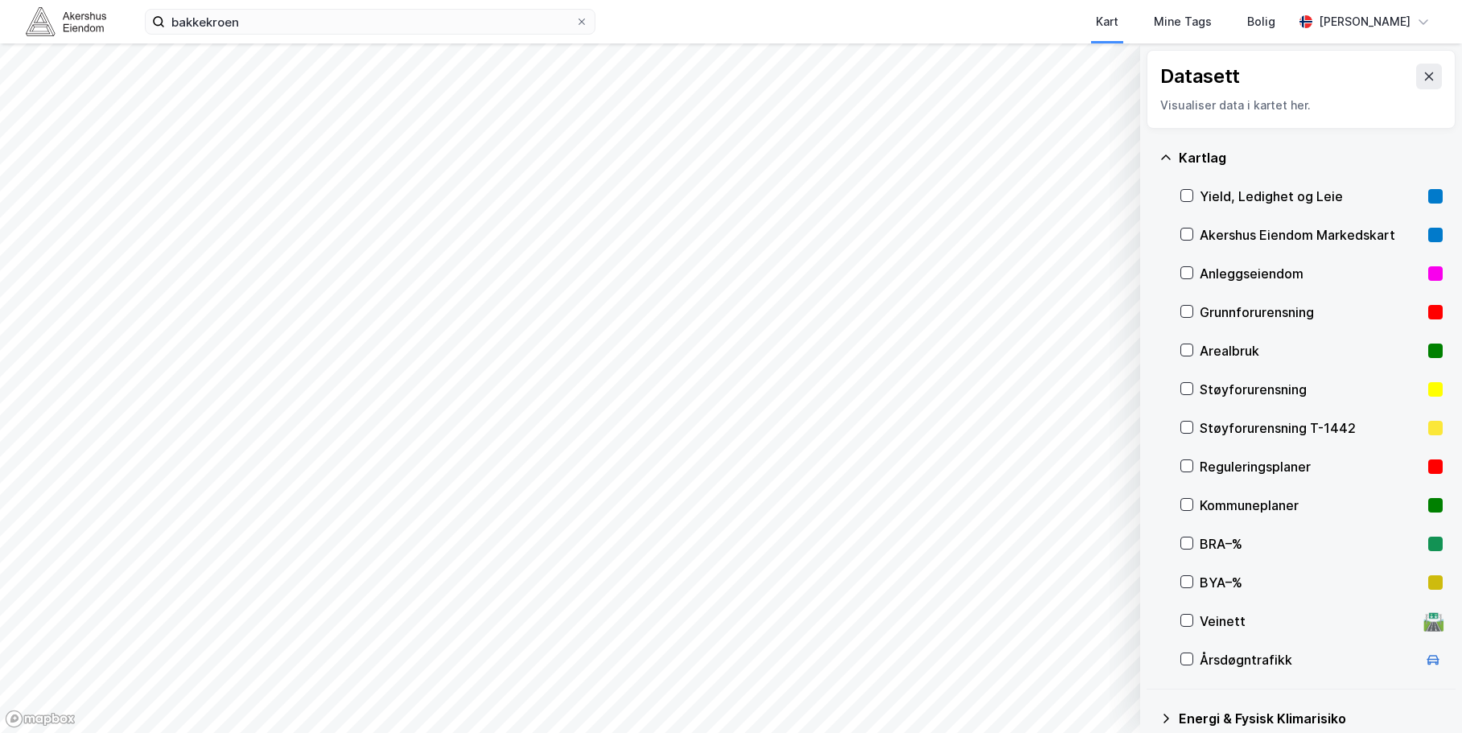
click at [1231, 238] on div "Akershus Eiendom Markedskart" at bounding box center [1311, 234] width 222 height 19
click at [1424, 76] on button at bounding box center [1429, 77] width 26 height 26
